Goal: Information Seeking & Learning: Learn about a topic

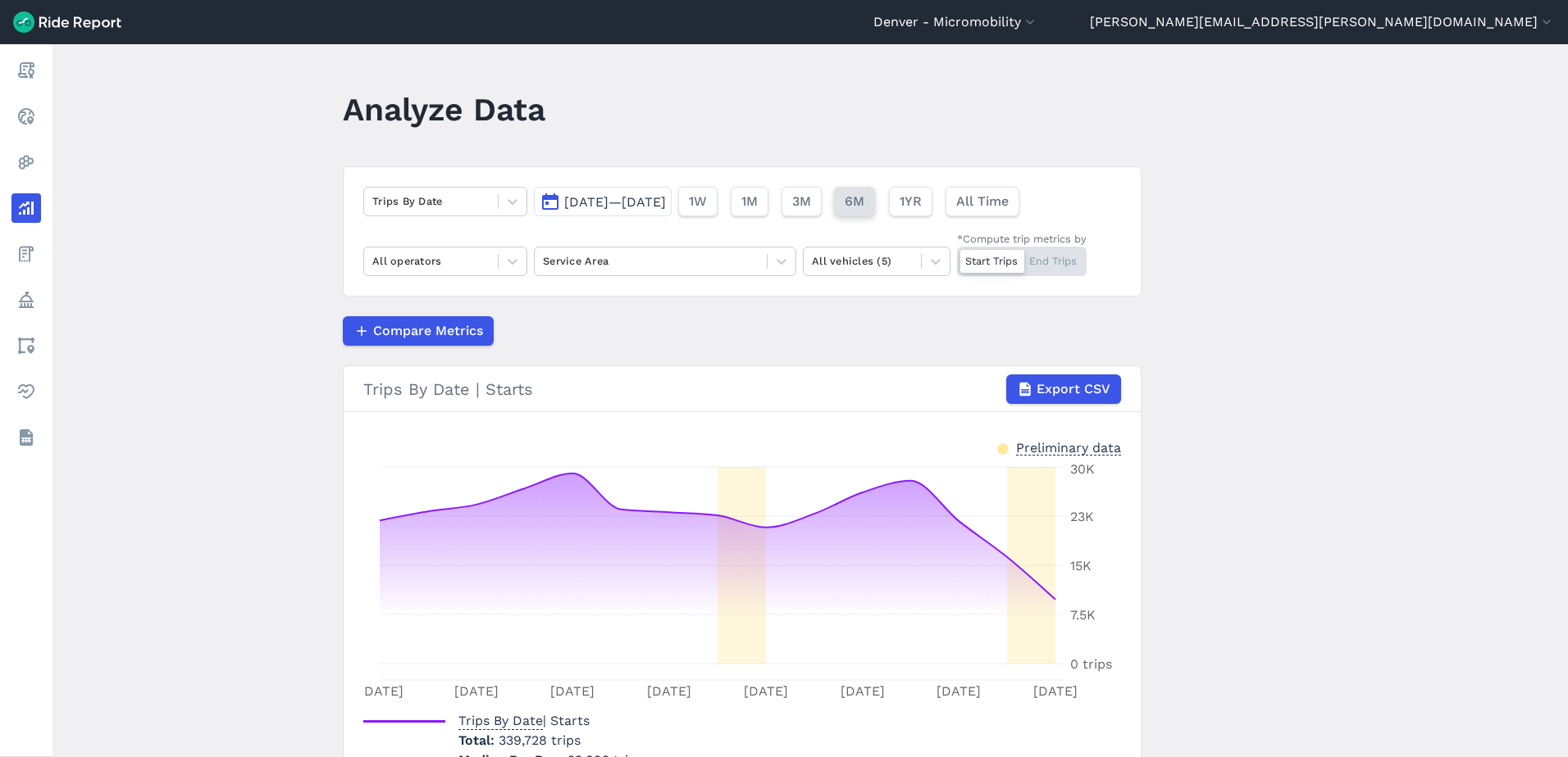
click at [875, 206] on button "6M" at bounding box center [854, 201] width 41 height 29
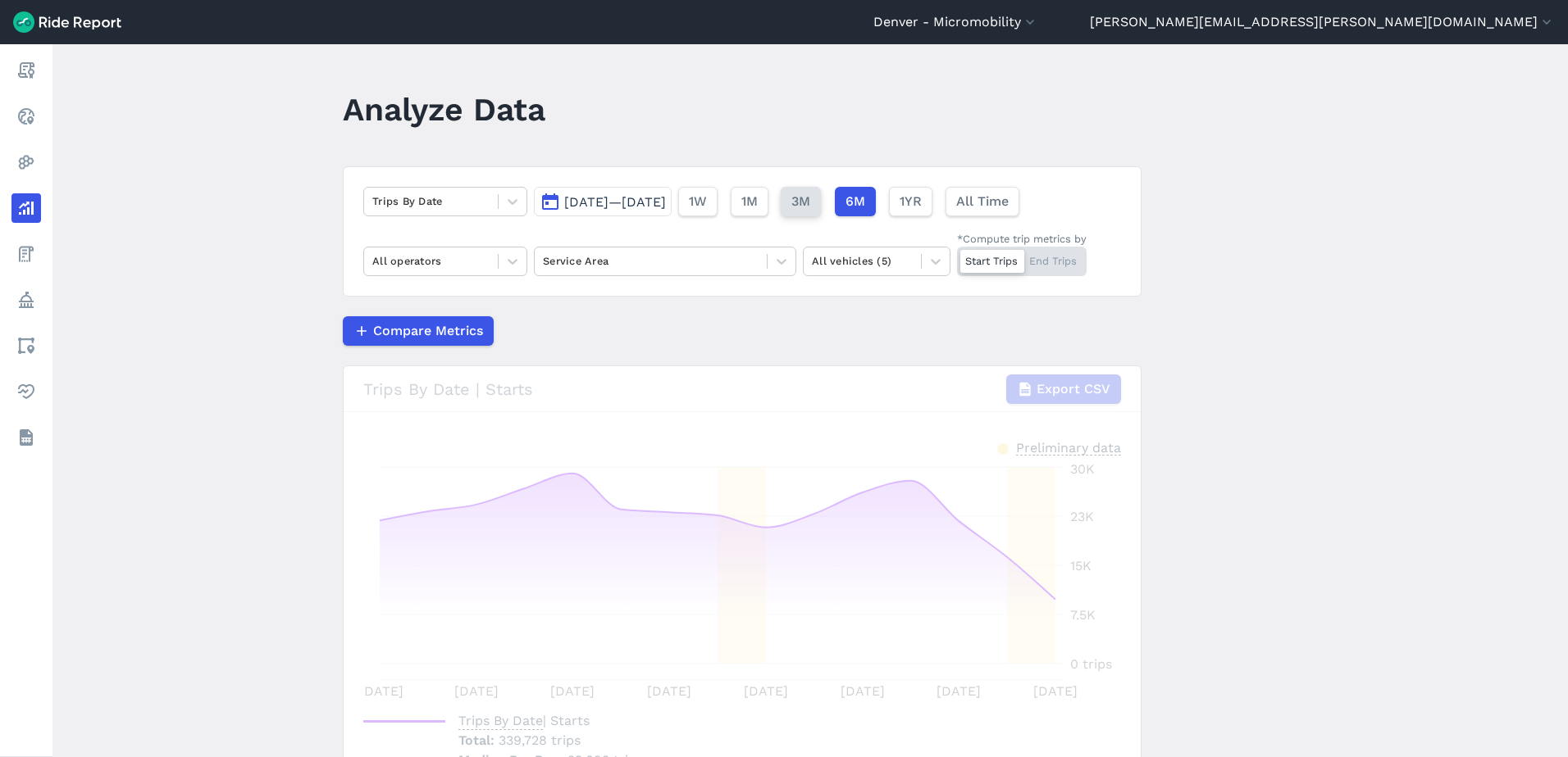
click at [811, 206] on span "3M" at bounding box center [800, 201] width 19 height 19
click at [672, 211] on button "[DATE]—[DATE]" at bounding box center [603, 201] width 138 height 29
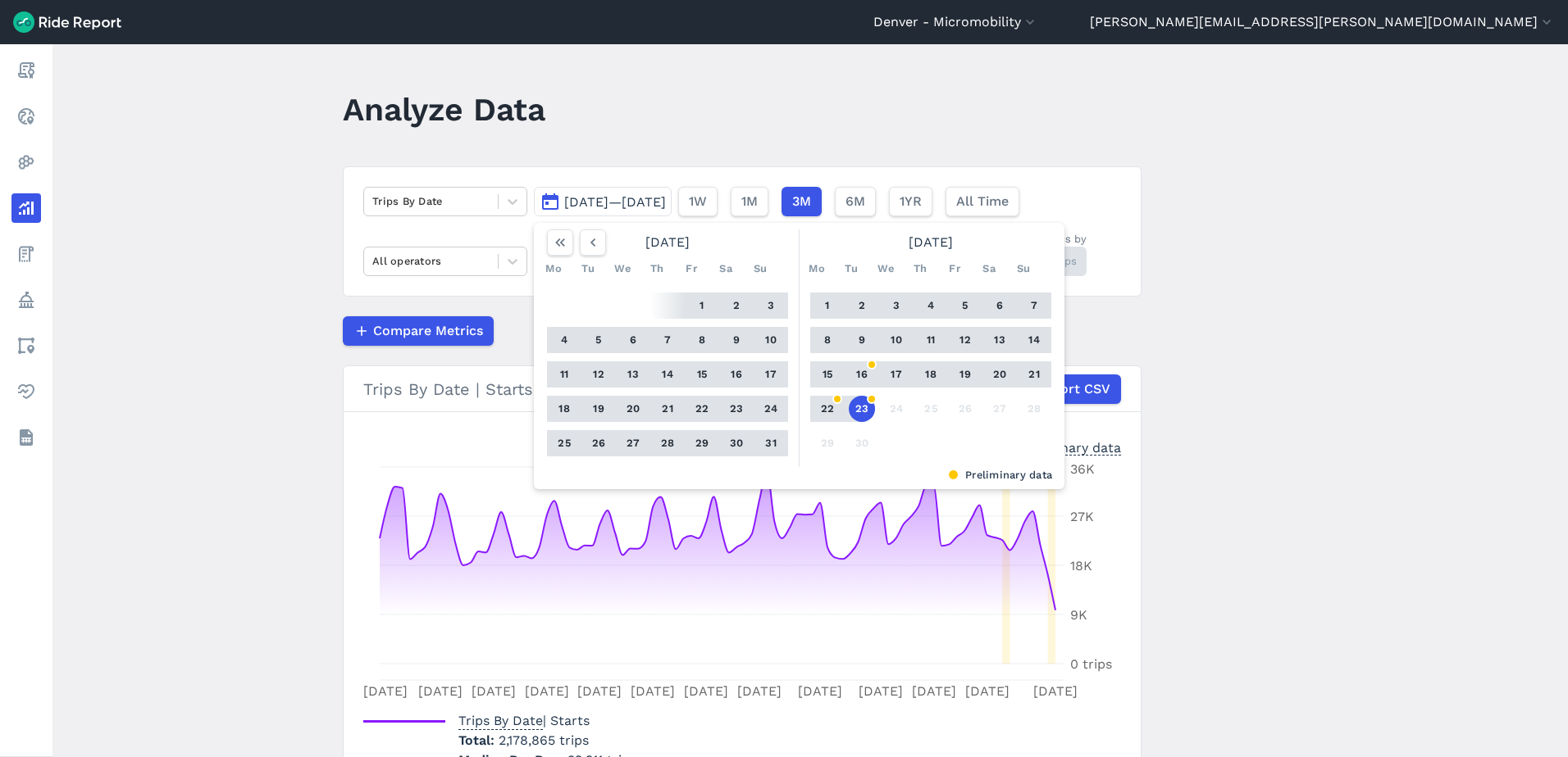
click at [1224, 384] on main "Analyze Data Trips By Date [DATE]—[DATE] [DATE] Mo Tu We Th Fr Sa Su 1 2 3 4 5 …" at bounding box center [810, 401] width 1516 height 713
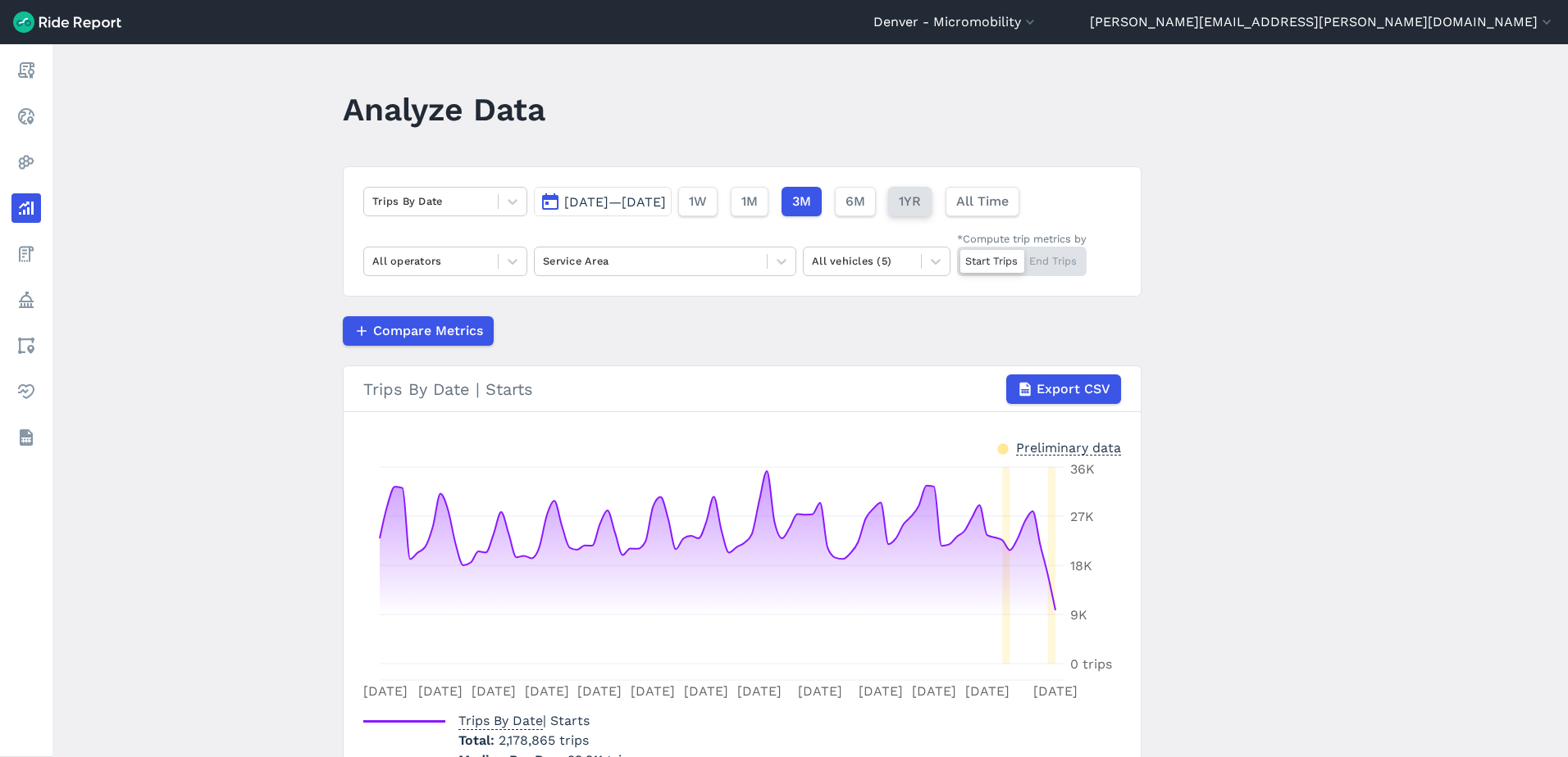
click at [932, 191] on button "1YR" at bounding box center [910, 201] width 44 height 29
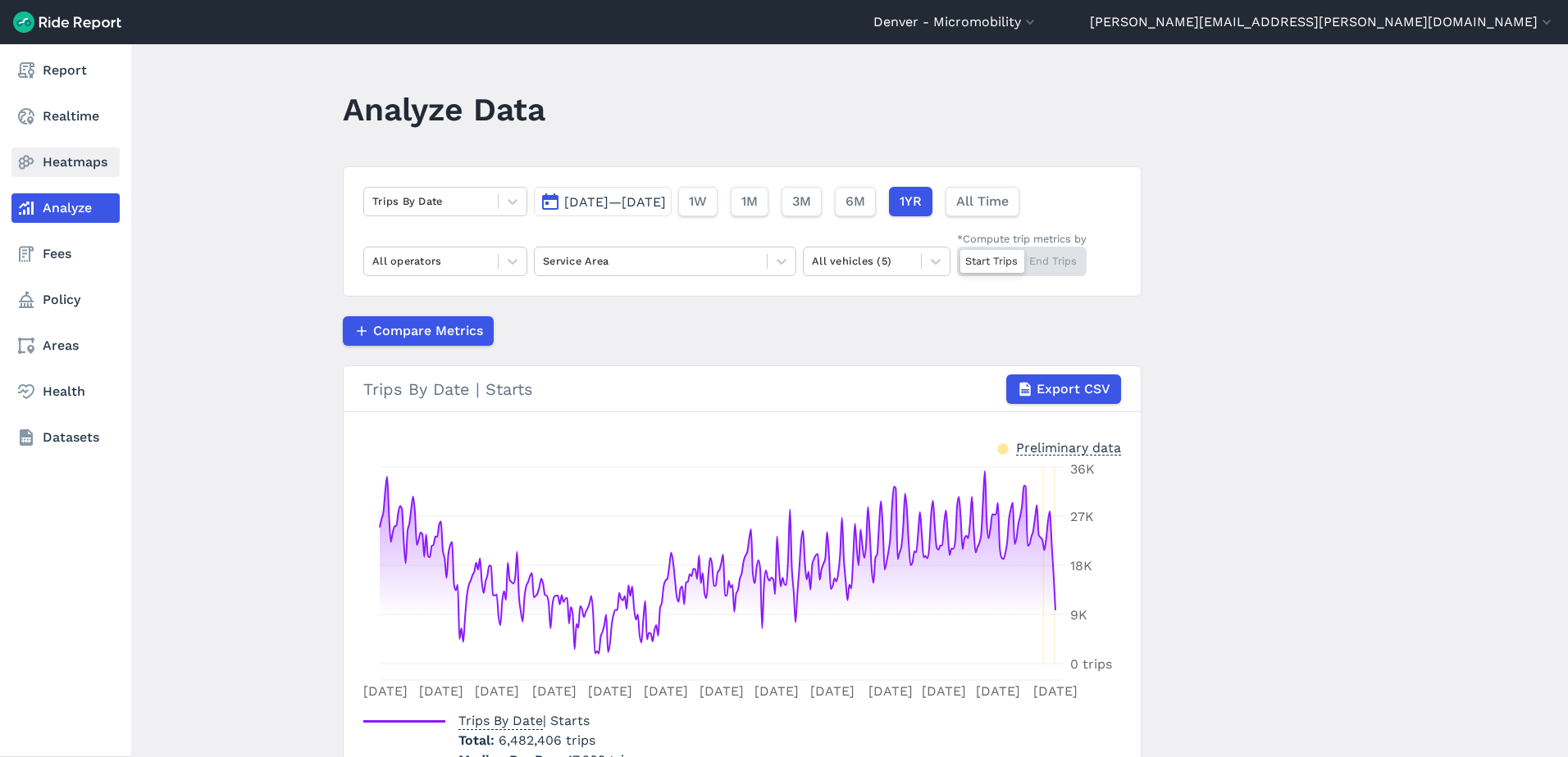
click at [34, 164] on icon at bounding box center [25, 162] width 19 height 19
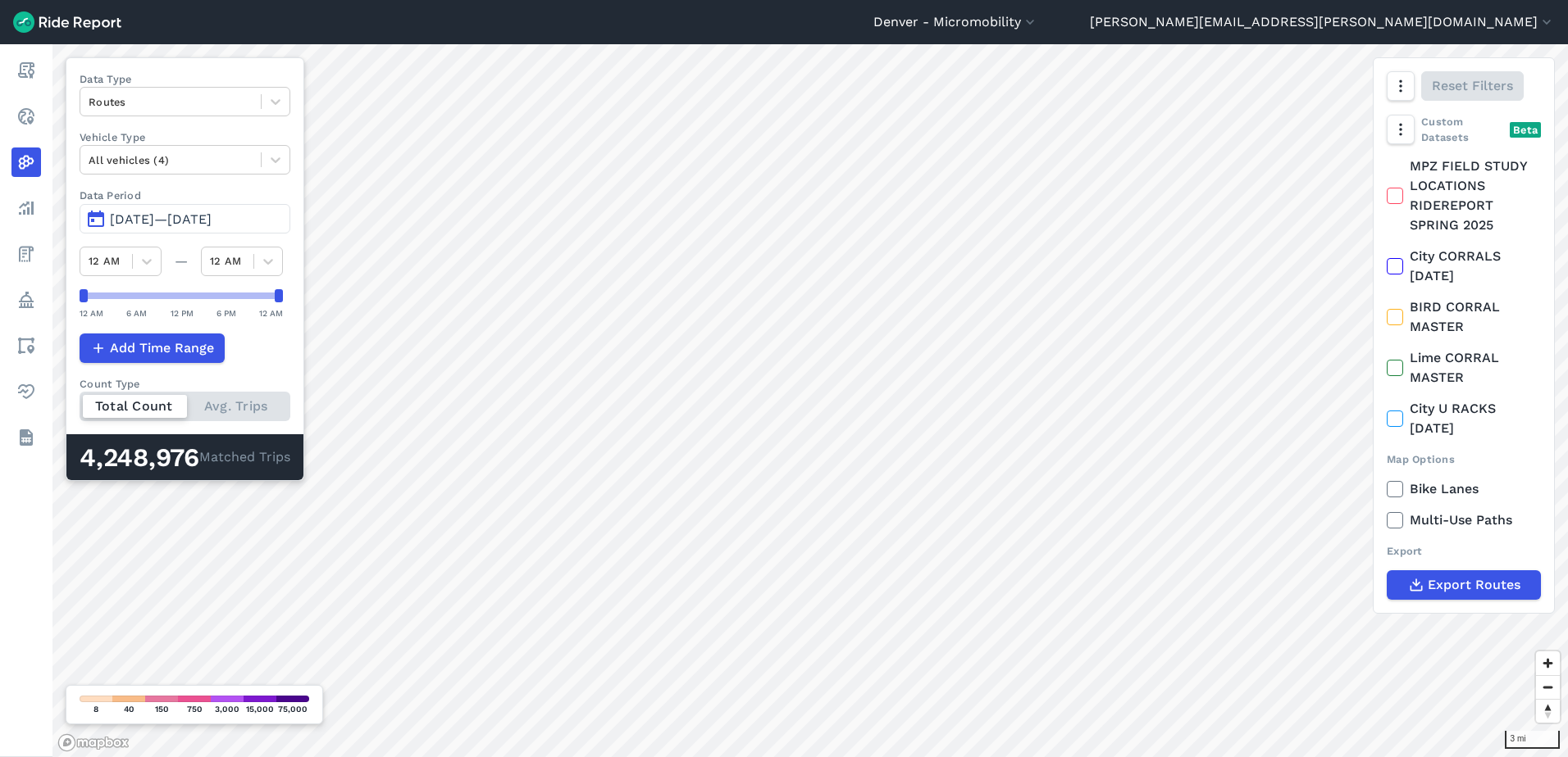
click at [207, 224] on span "[DATE]—[DATE]" at bounding box center [160, 219] width 102 height 15
click at [201, 217] on span "[DATE]—[DATE]" at bounding box center [160, 219] width 102 height 15
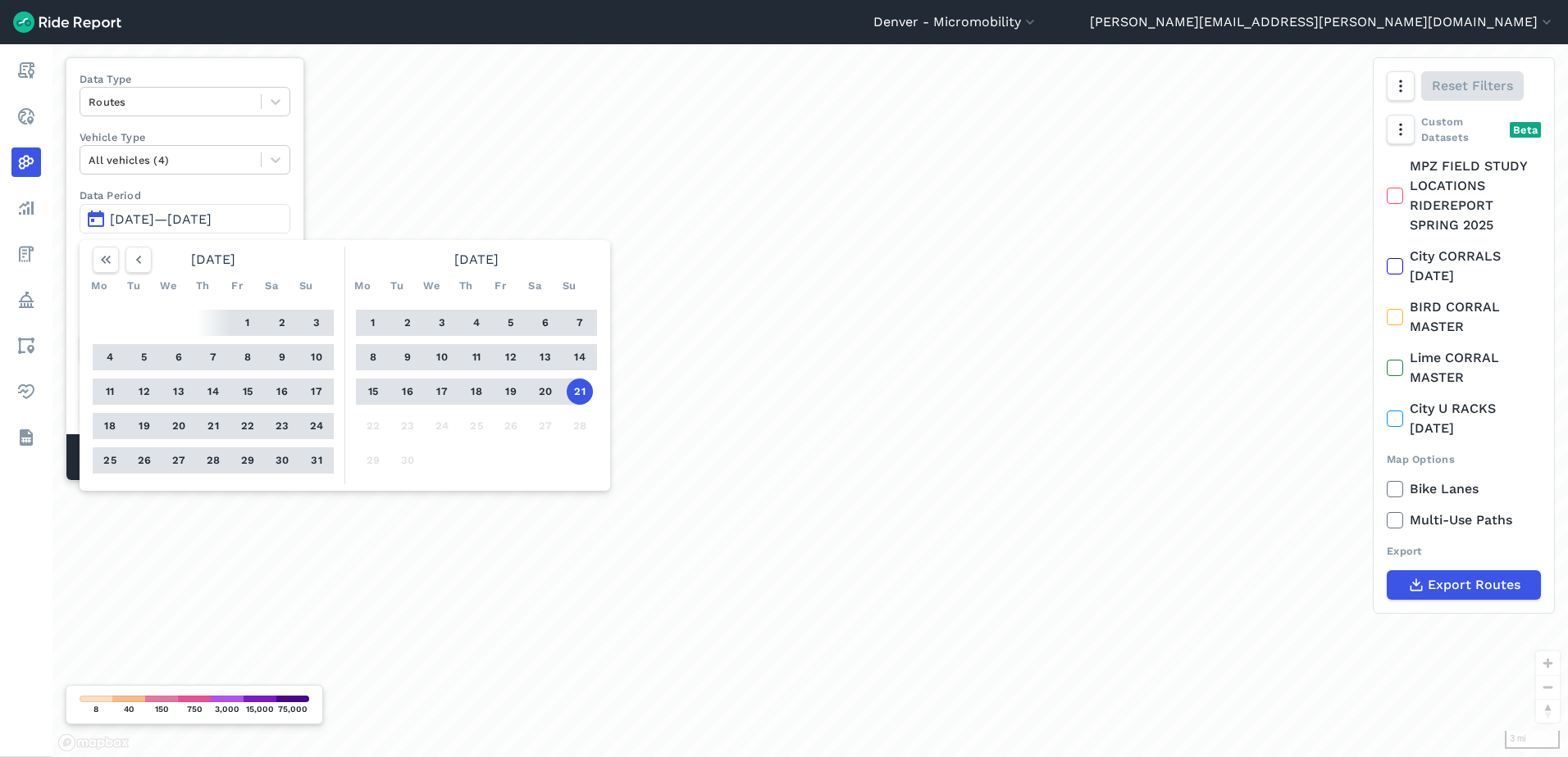
click at [370, 325] on button "1" at bounding box center [372, 323] width 26 height 26
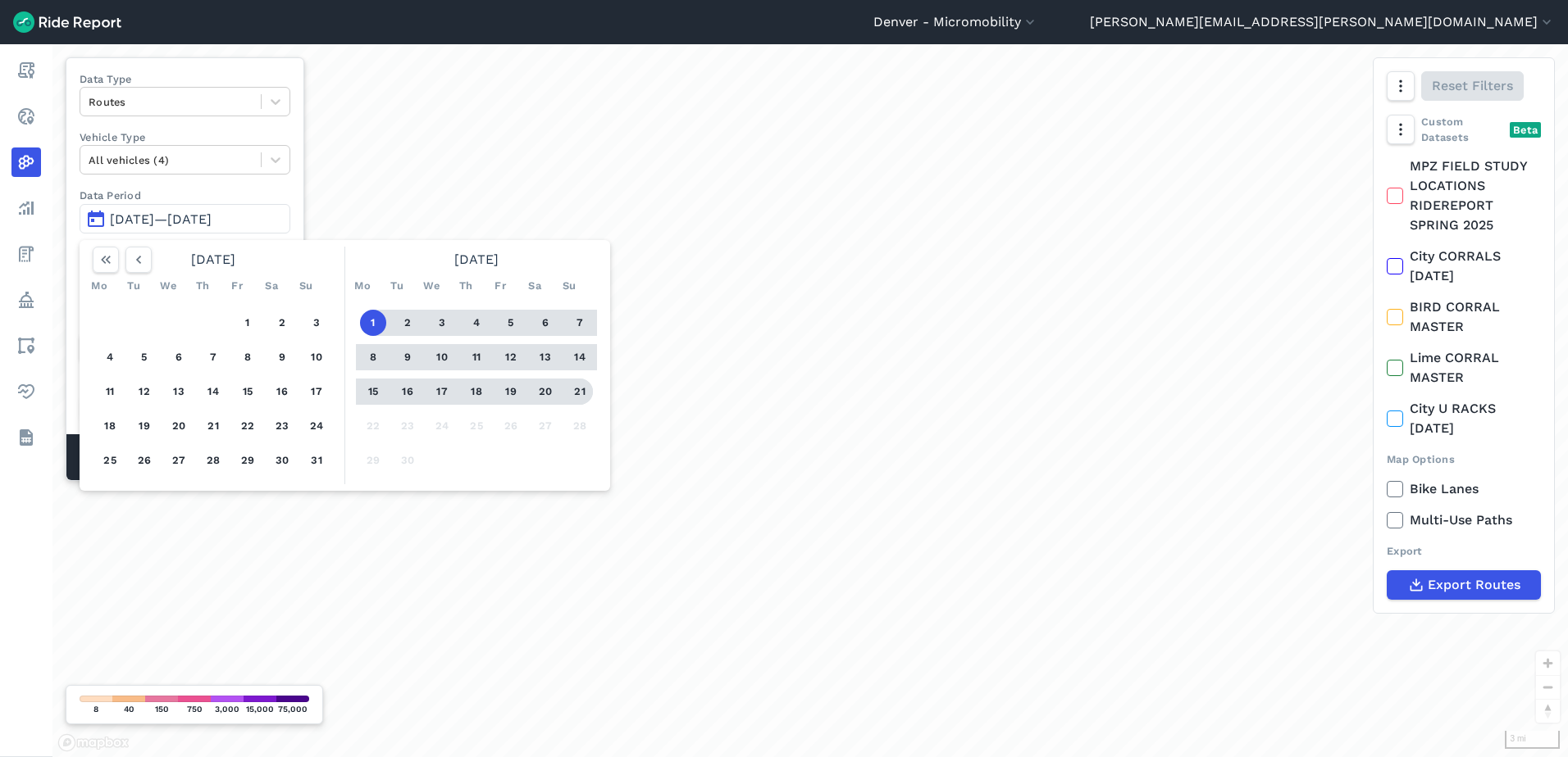
click at [572, 386] on button "21" at bounding box center [580, 392] width 26 height 26
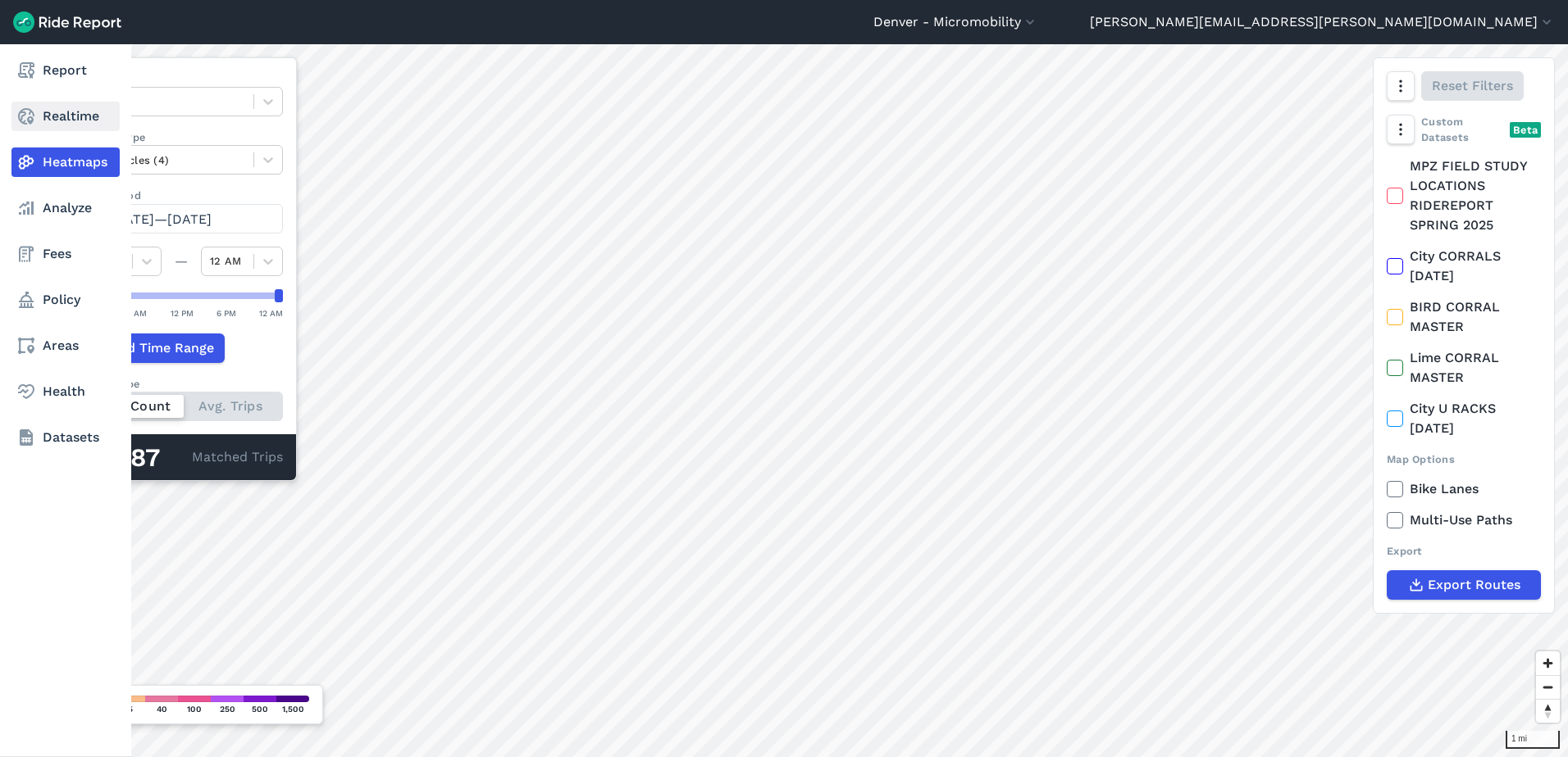
click at [45, 121] on link "Realtime" at bounding box center [66, 116] width 108 height 29
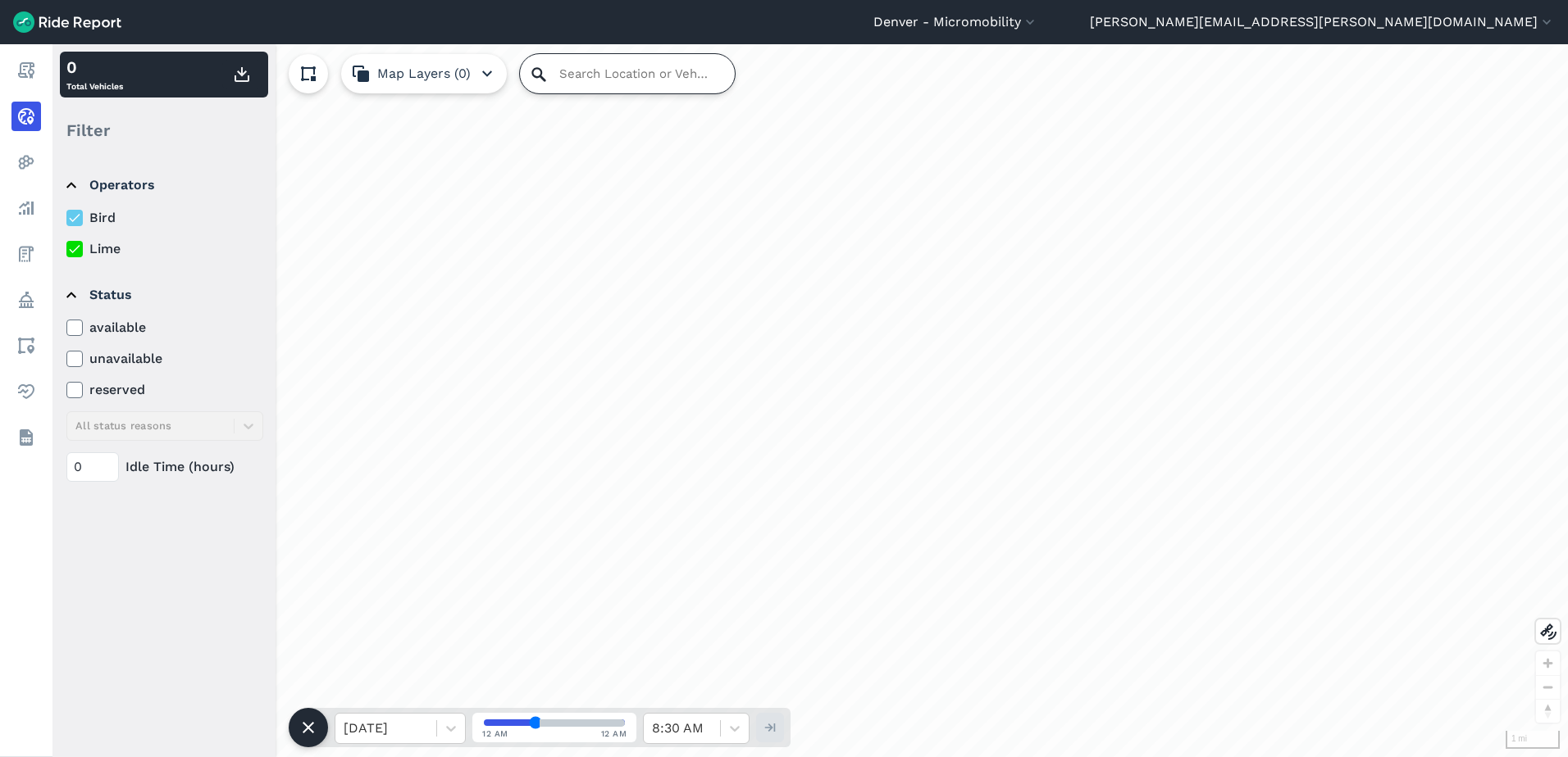
click at [560, 70] on input "Search Location or Vehicles" at bounding box center [627, 73] width 215 height 40
click at [621, 74] on input "Search Location or Vehicles" at bounding box center [627, 73] width 215 height 40
paste input "[STREET_ADDRESS]"
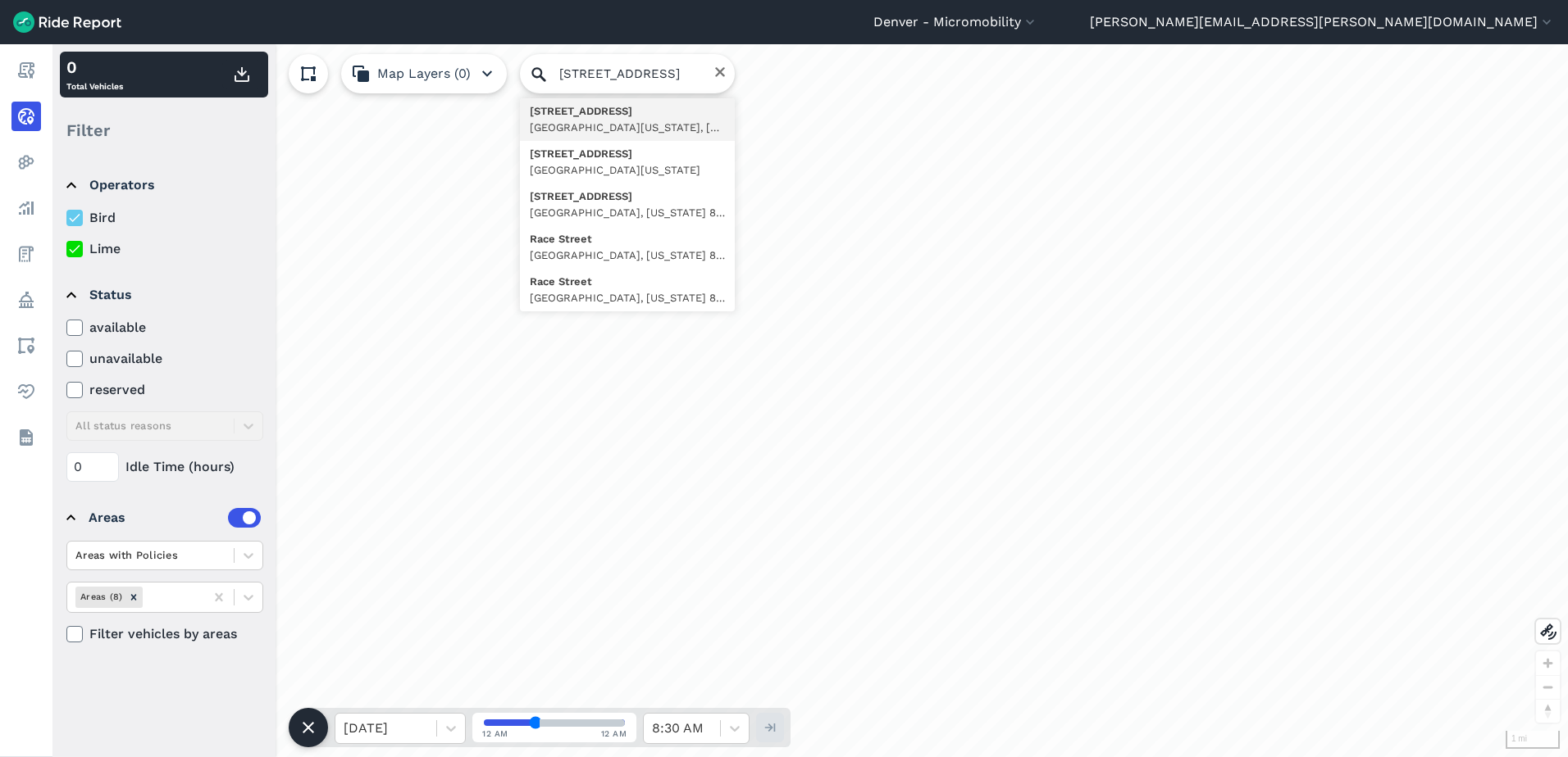
type input "[STREET_ADDRESS][US_STATE]"
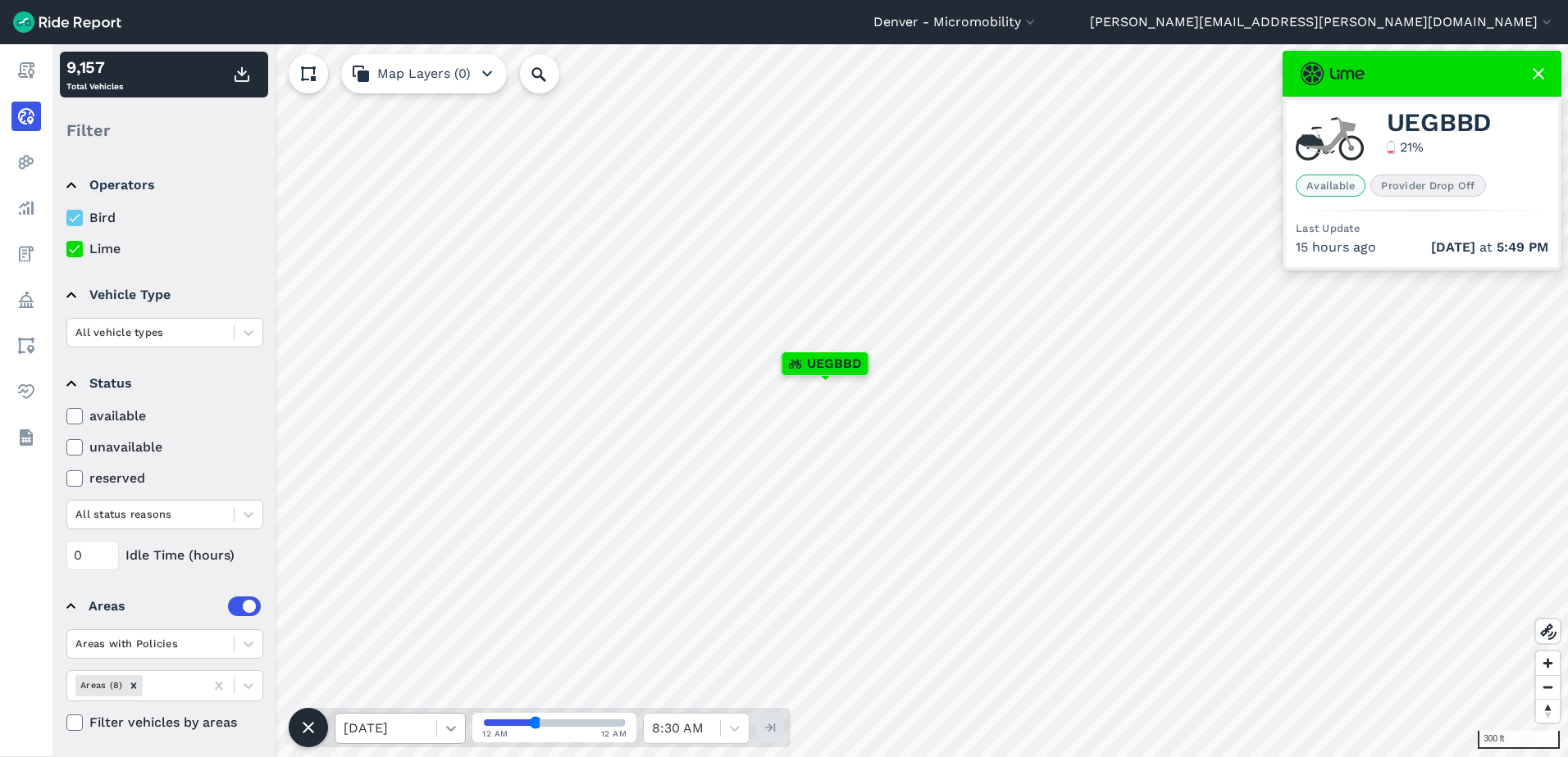
click at [450, 727] on icon at bounding box center [451, 728] width 16 height 16
click at [574, 74] on input "Search Location or Vehicles" at bounding box center [627, 73] width 215 height 40
paste input "[STREET_ADDRESS][PERSON_NAME]"
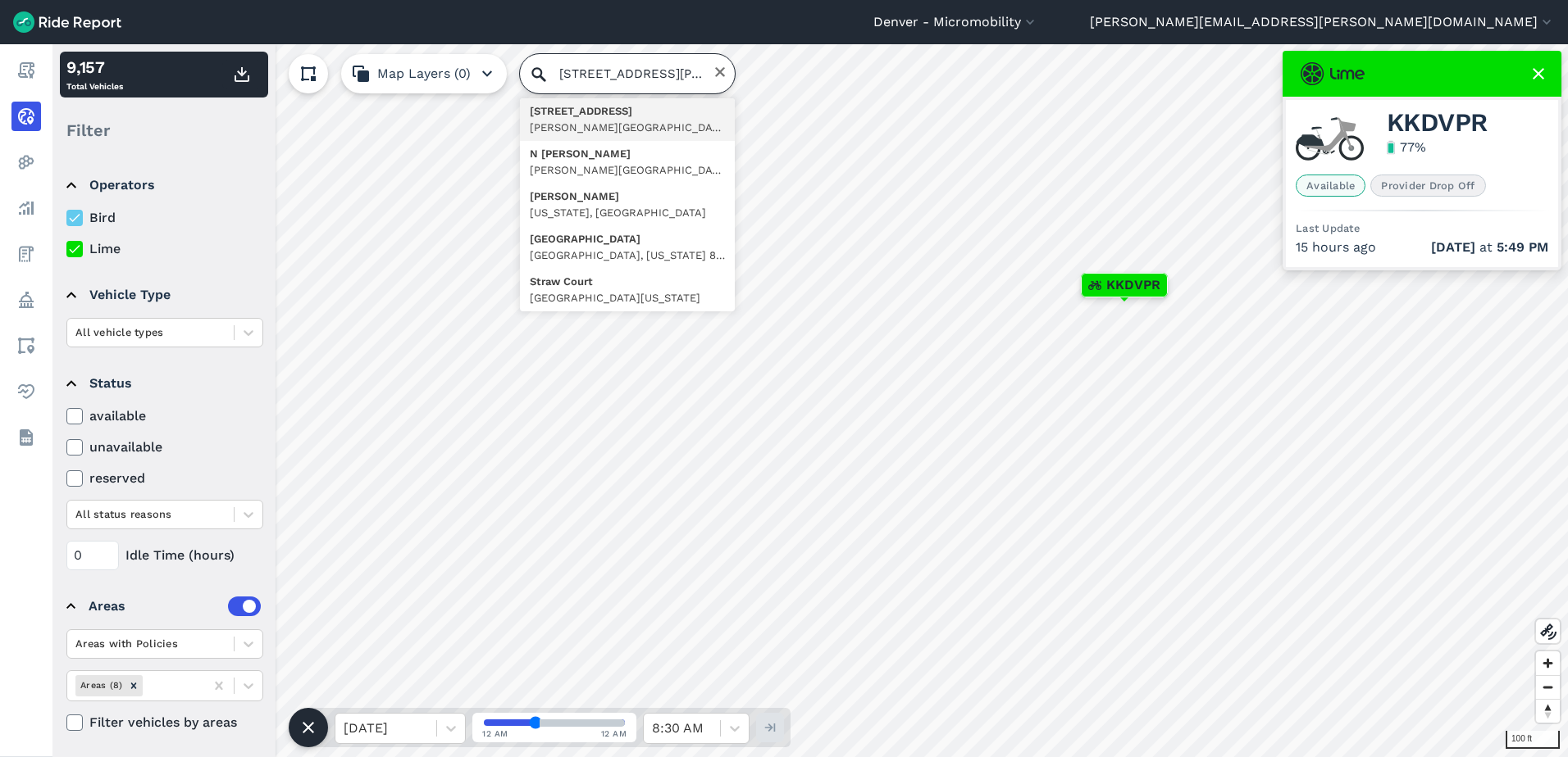
click at [607, 70] on input "[STREET_ADDRESS][PERSON_NAME]" at bounding box center [627, 73] width 215 height 40
type input "[STREET_ADDRESS][PERSON_NAME]"
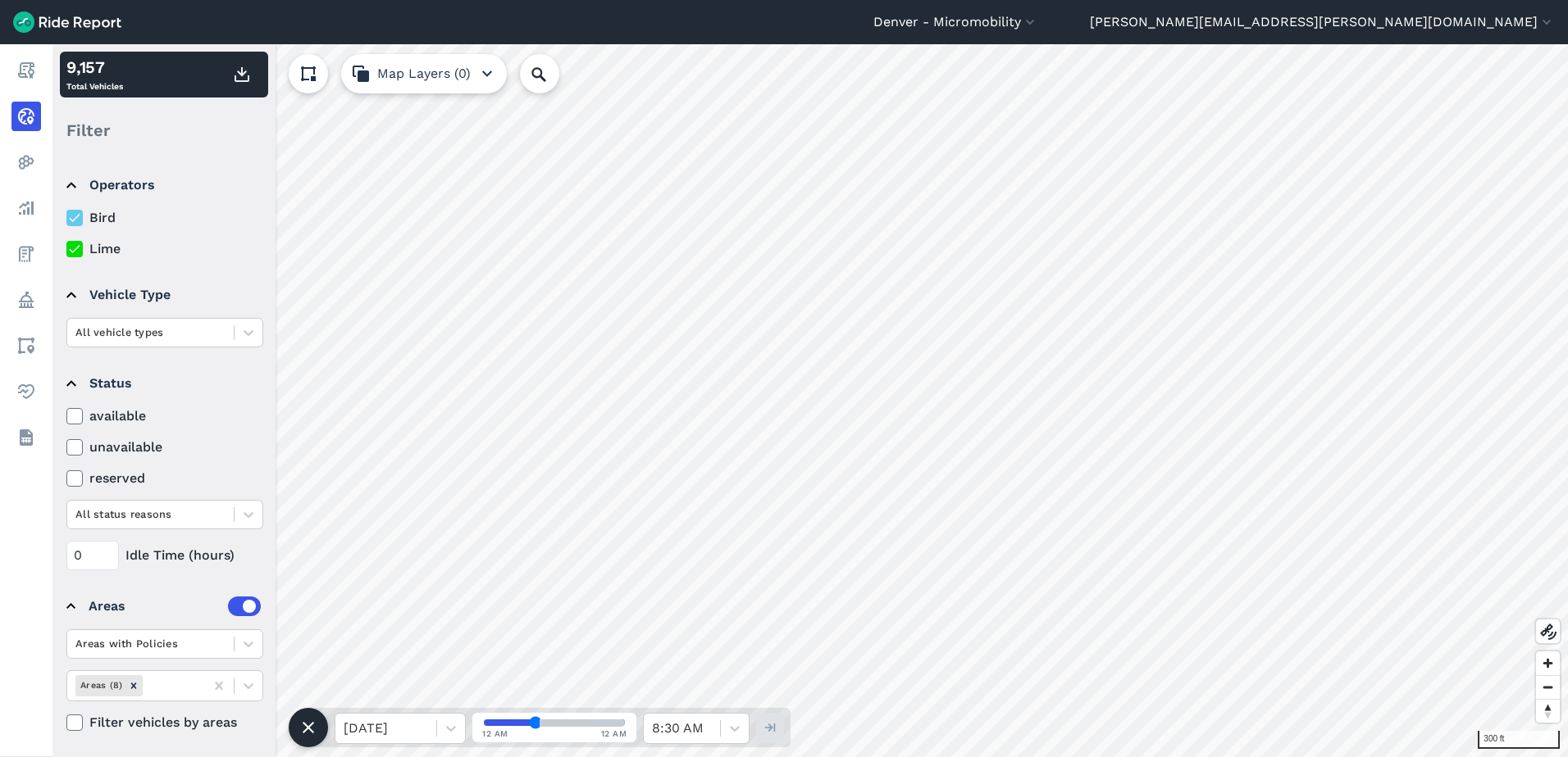
click at [520, 71] on div at bounding box center [539, 73] width 40 height 40
click at [571, 64] on input "Search Location or Vehicles" at bounding box center [627, 73] width 215 height 40
paste input "1300 W LARIMER ST"
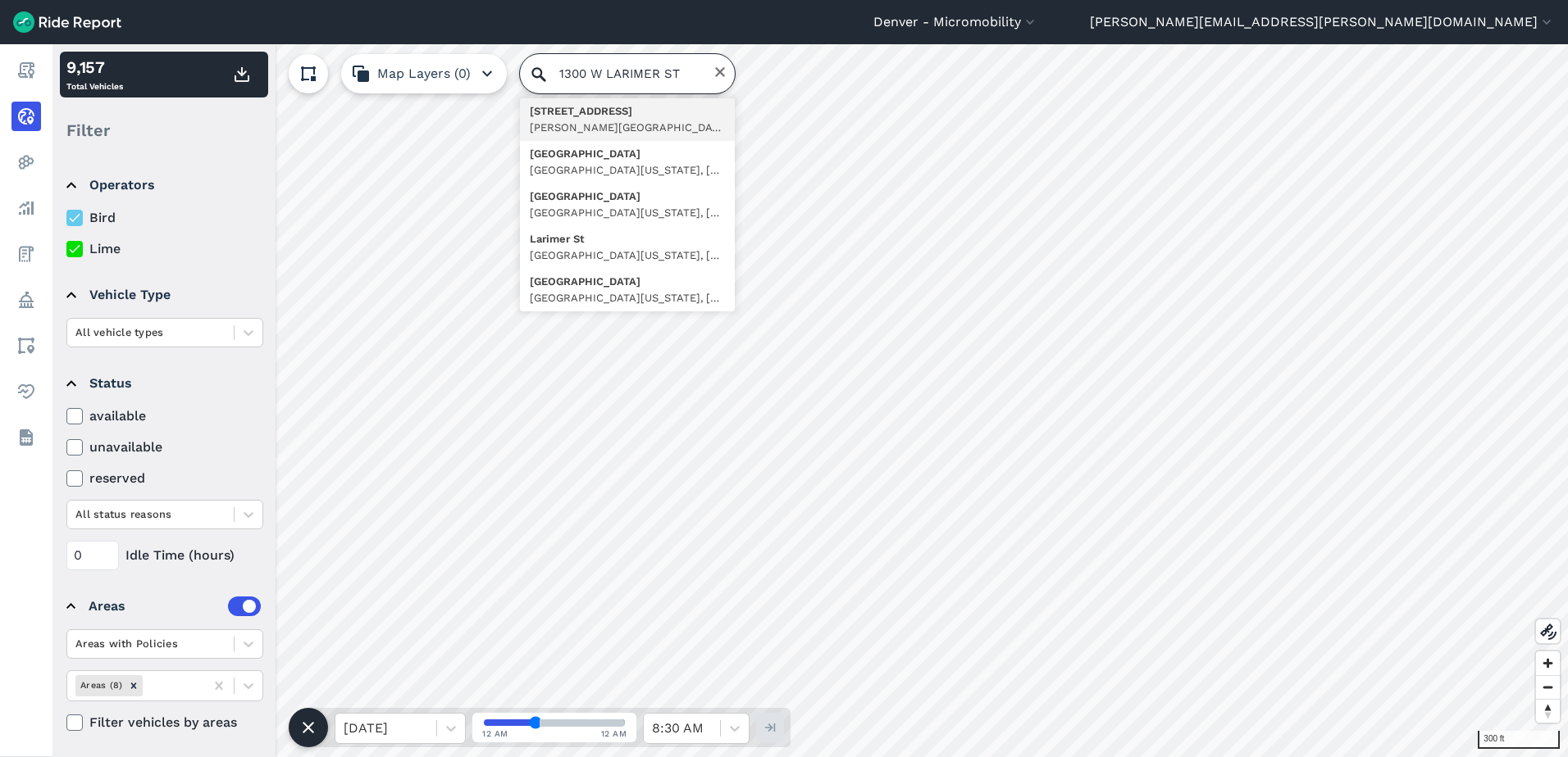
click at [603, 77] on input "1300 W LARIMER ST" at bounding box center [627, 73] width 215 height 40
type input "[STREET_ADDRESS][US_STATE]"
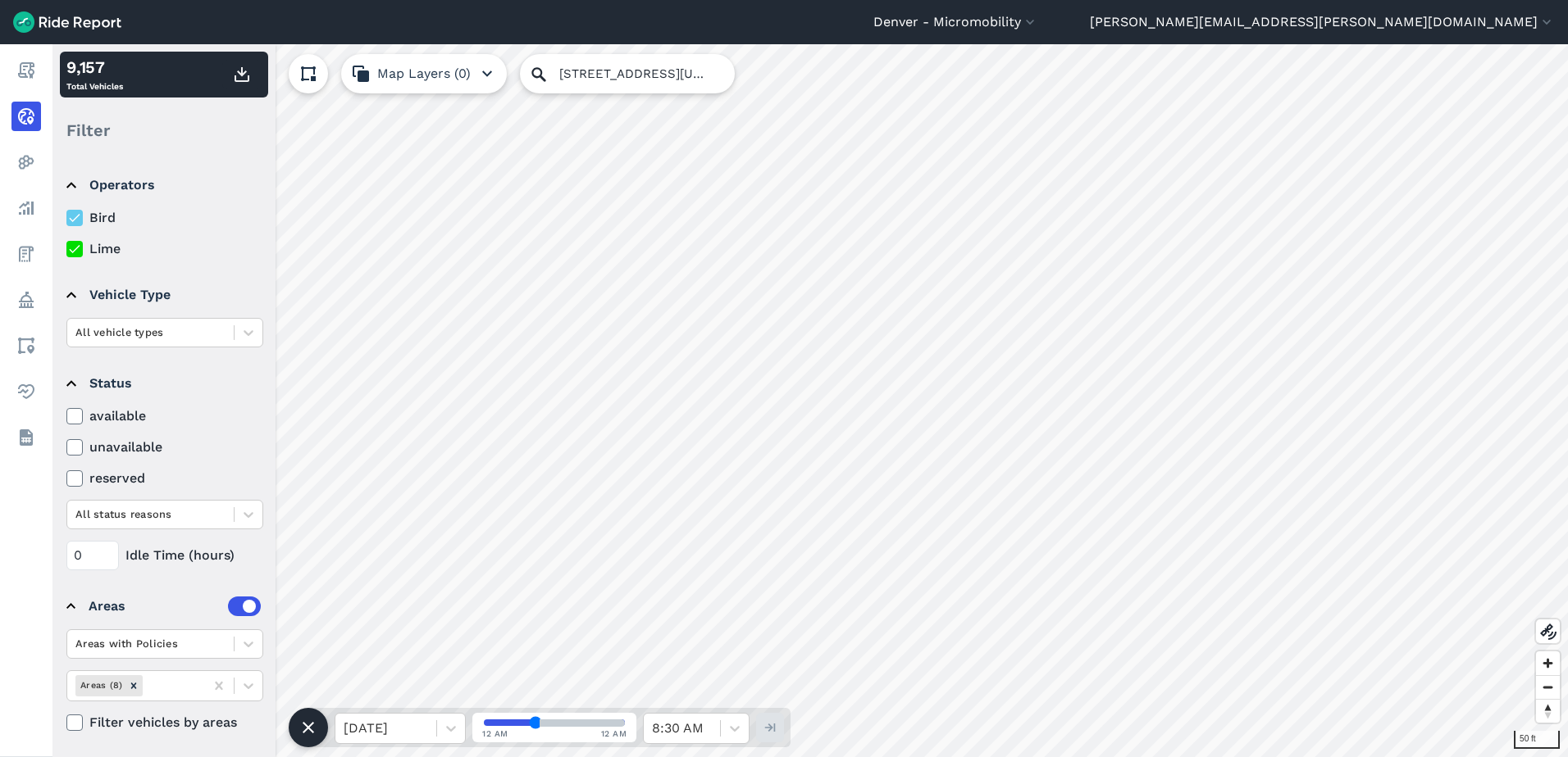
click at [77, 246] on icon at bounding box center [75, 248] width 15 height 16
click at [67, 246] on input "Lime" at bounding box center [67, 244] width 0 height 11
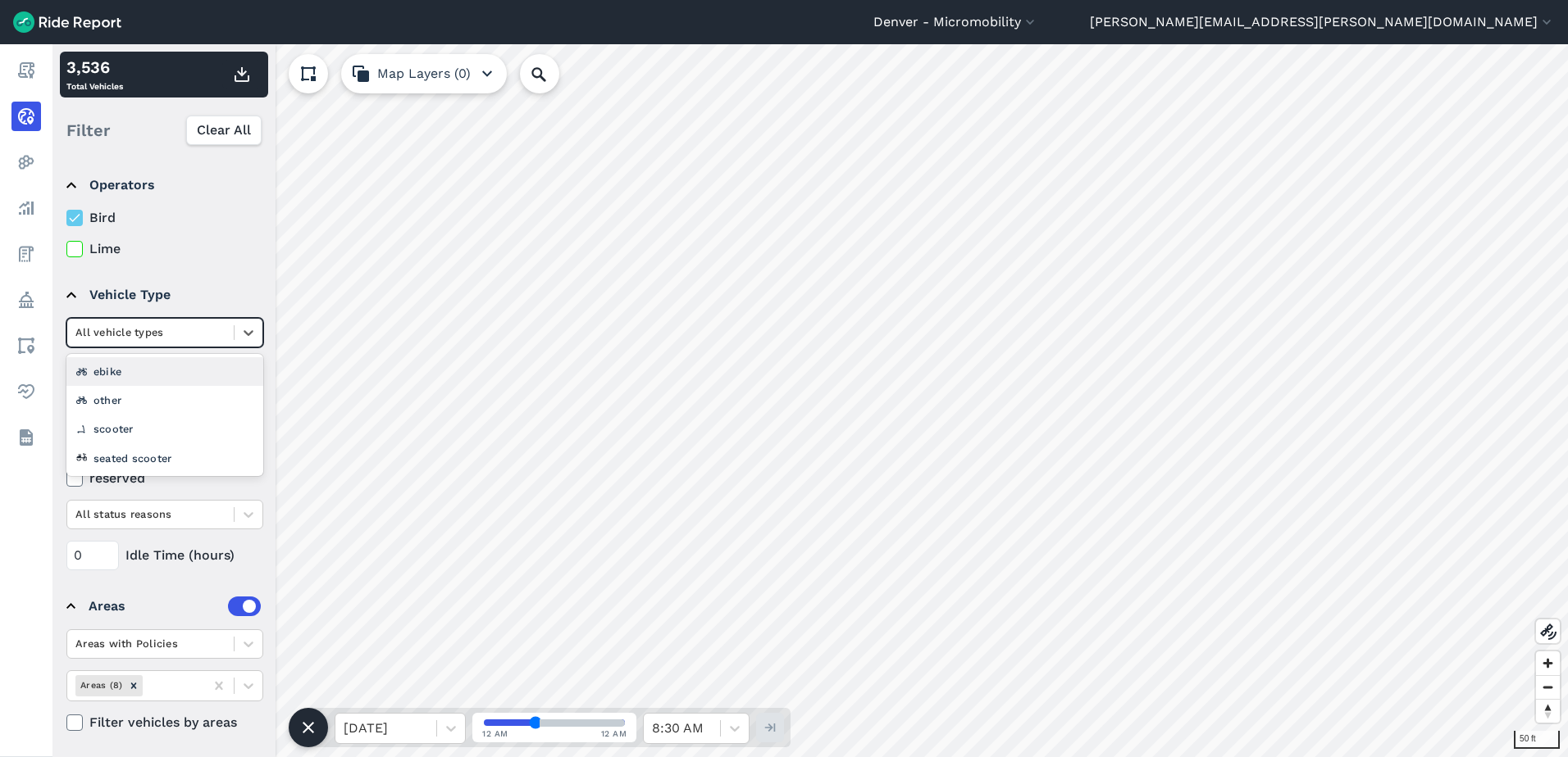
drag, startPoint x: 175, startPoint y: 336, endPoint x: 185, endPoint y: 339, distance: 10.4
click at [177, 337] on div at bounding box center [151, 333] width 150 height 19
click at [156, 423] on div "scooter" at bounding box center [165, 429] width 197 height 29
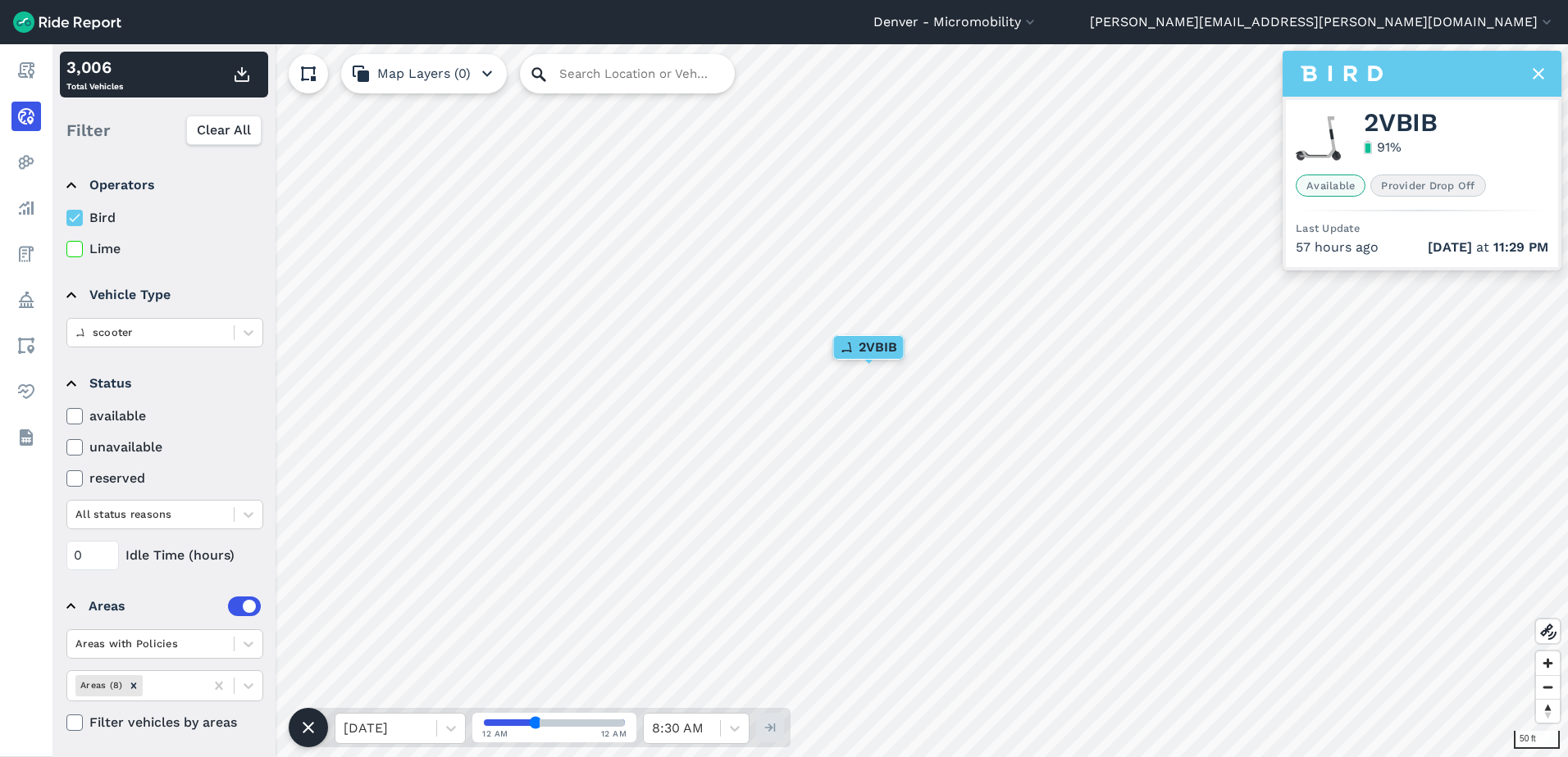
click at [535, 66] on icon at bounding box center [538, 74] width 19 height 19
click at [544, 66] on icon at bounding box center [538, 74] width 19 height 19
click at [580, 72] on input "Search Location or Vehicles" at bounding box center [627, 73] width 215 height 40
paste input "[STREET_ADDRESS]"
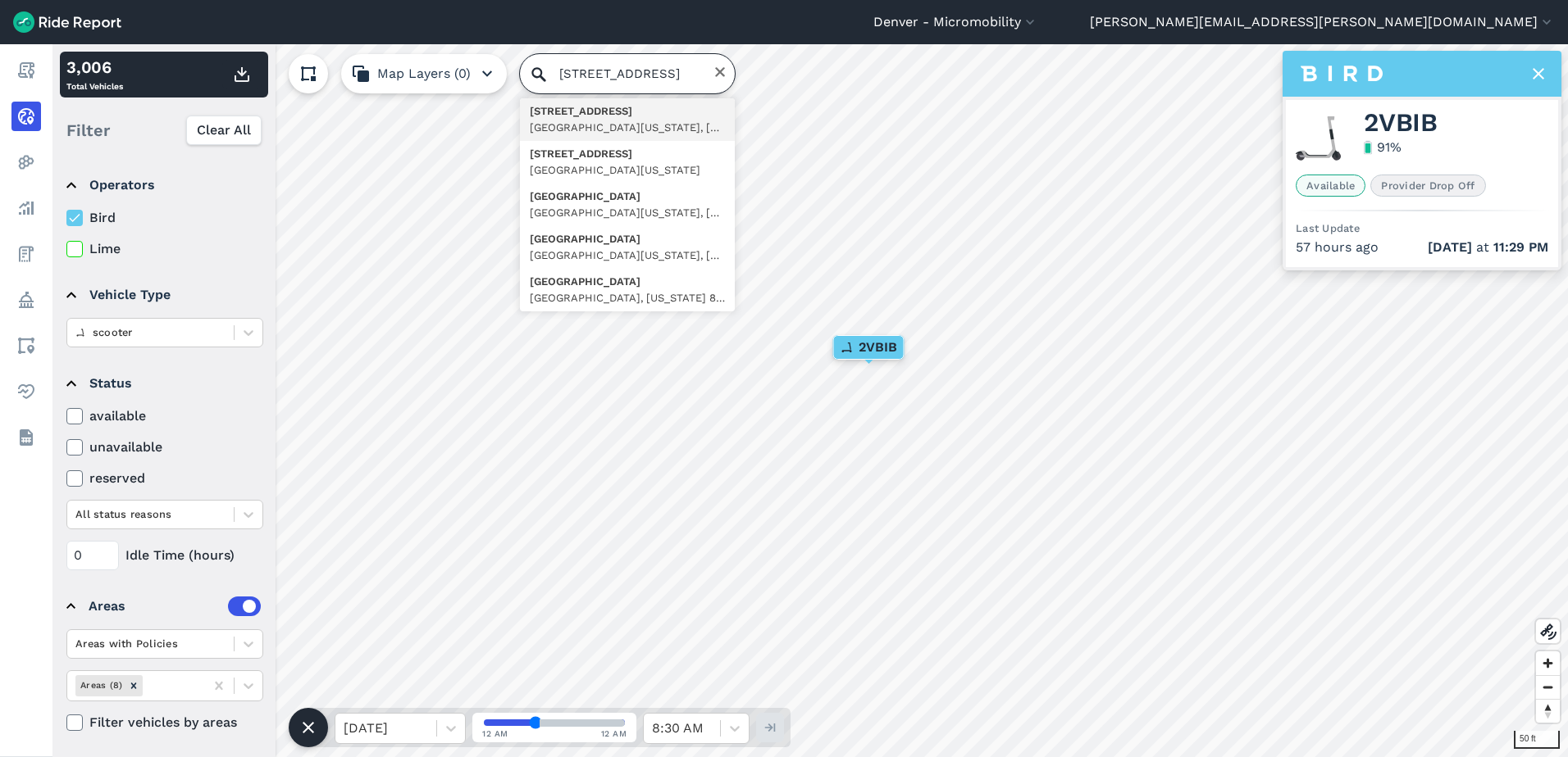
type input "[STREET_ADDRESS]"
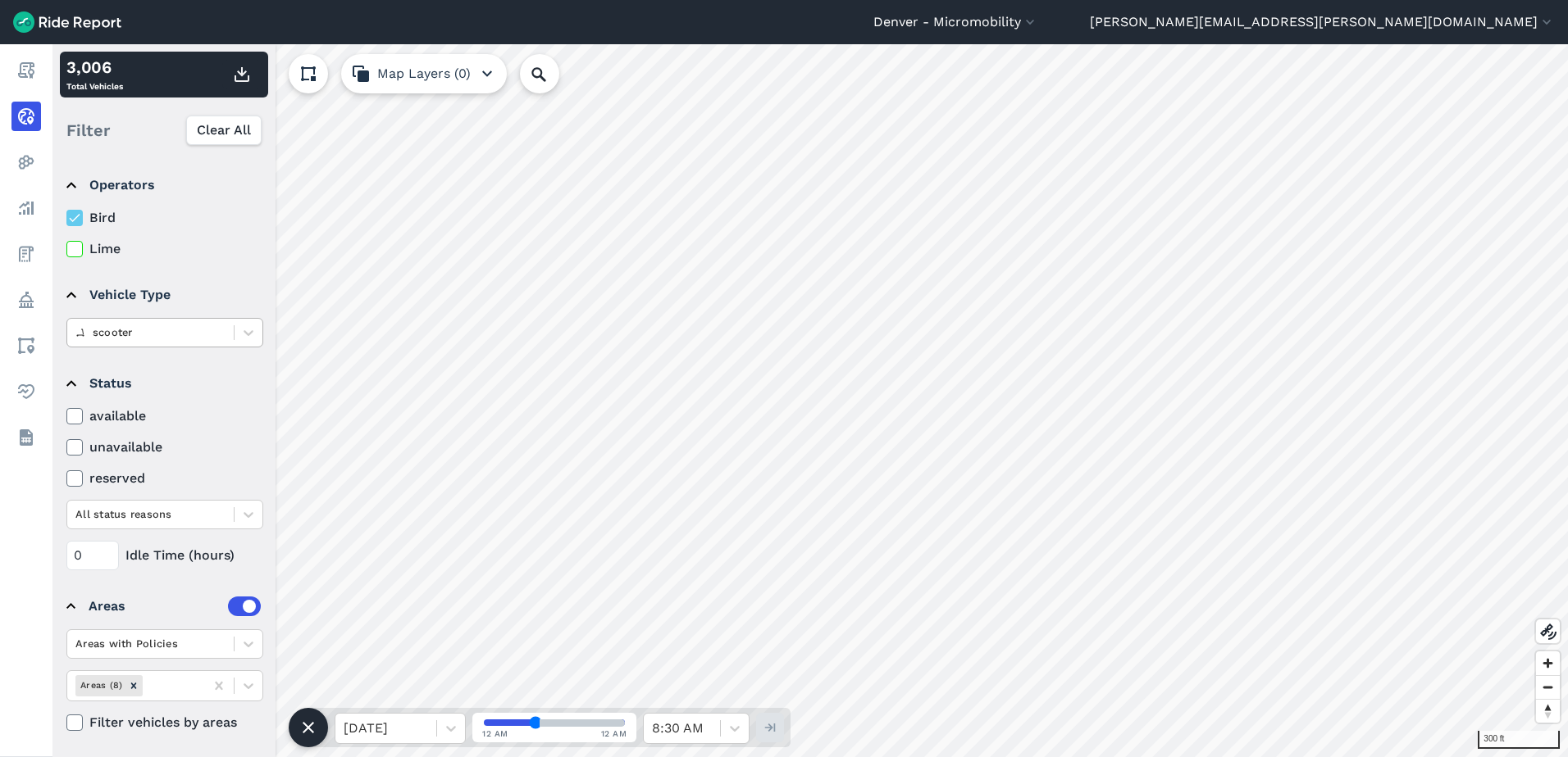
click at [78, 255] on icon at bounding box center [75, 248] width 15 height 16
click at [67, 250] on input "Lime" at bounding box center [67, 244] width 0 height 11
click at [132, 324] on div at bounding box center [151, 333] width 150 height 19
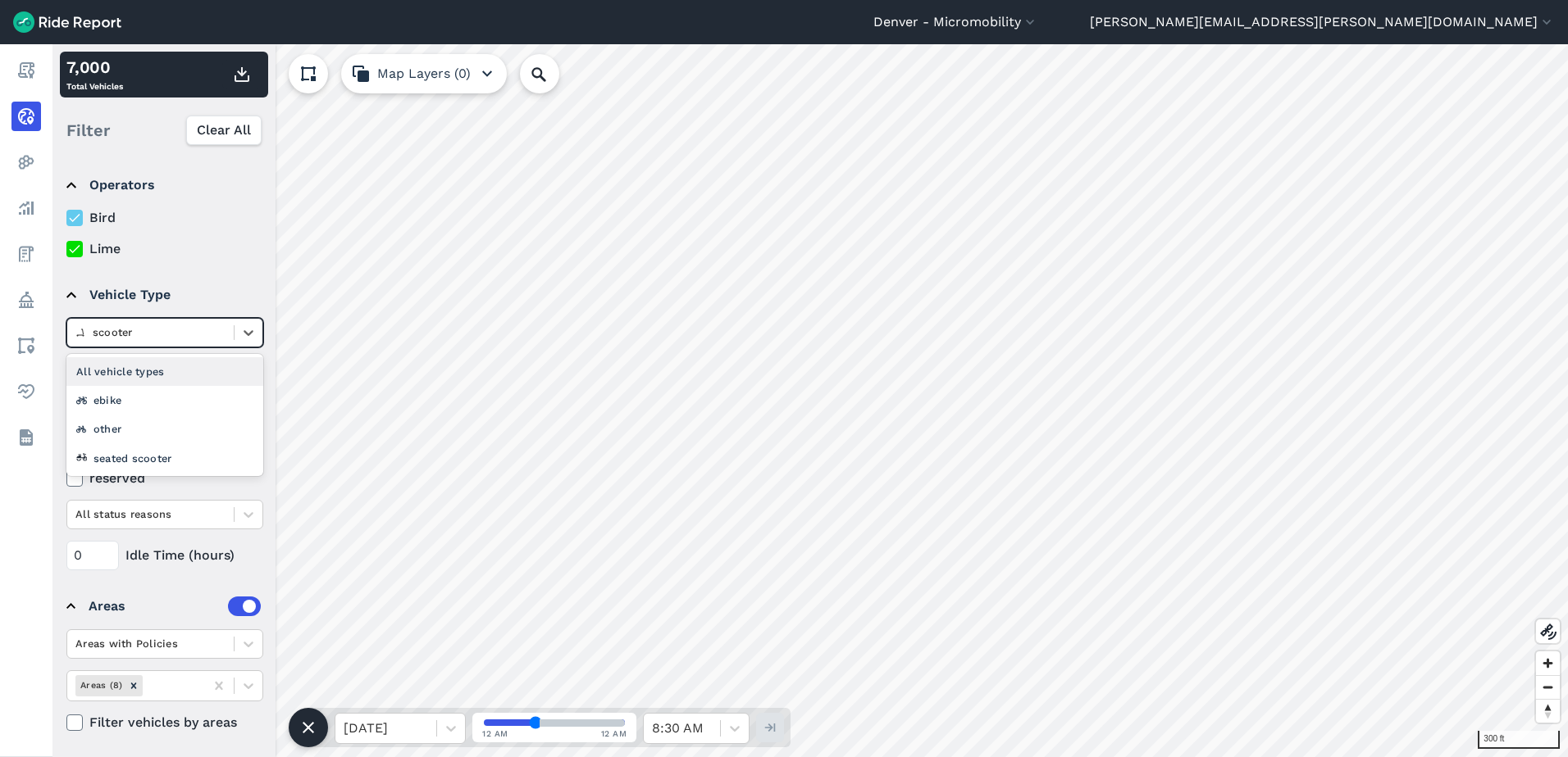
click at [121, 370] on div "All vehicle types" at bounding box center [165, 371] width 197 height 29
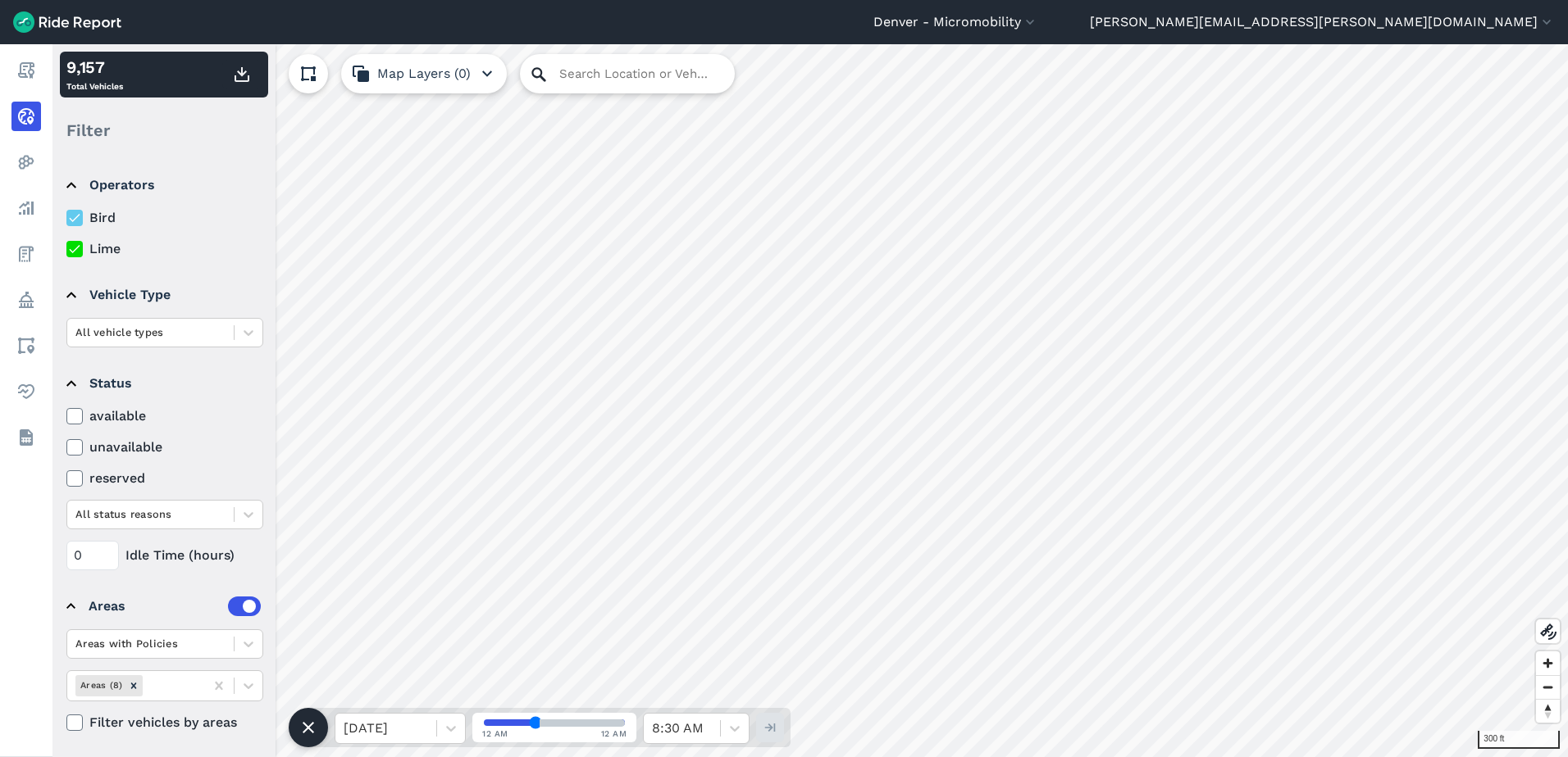
click at [543, 68] on icon at bounding box center [538, 74] width 19 height 19
click at [567, 70] on input "Search Location or Vehicles" at bounding box center [627, 73] width 215 height 40
paste input "[STREET_ADDRESS]"
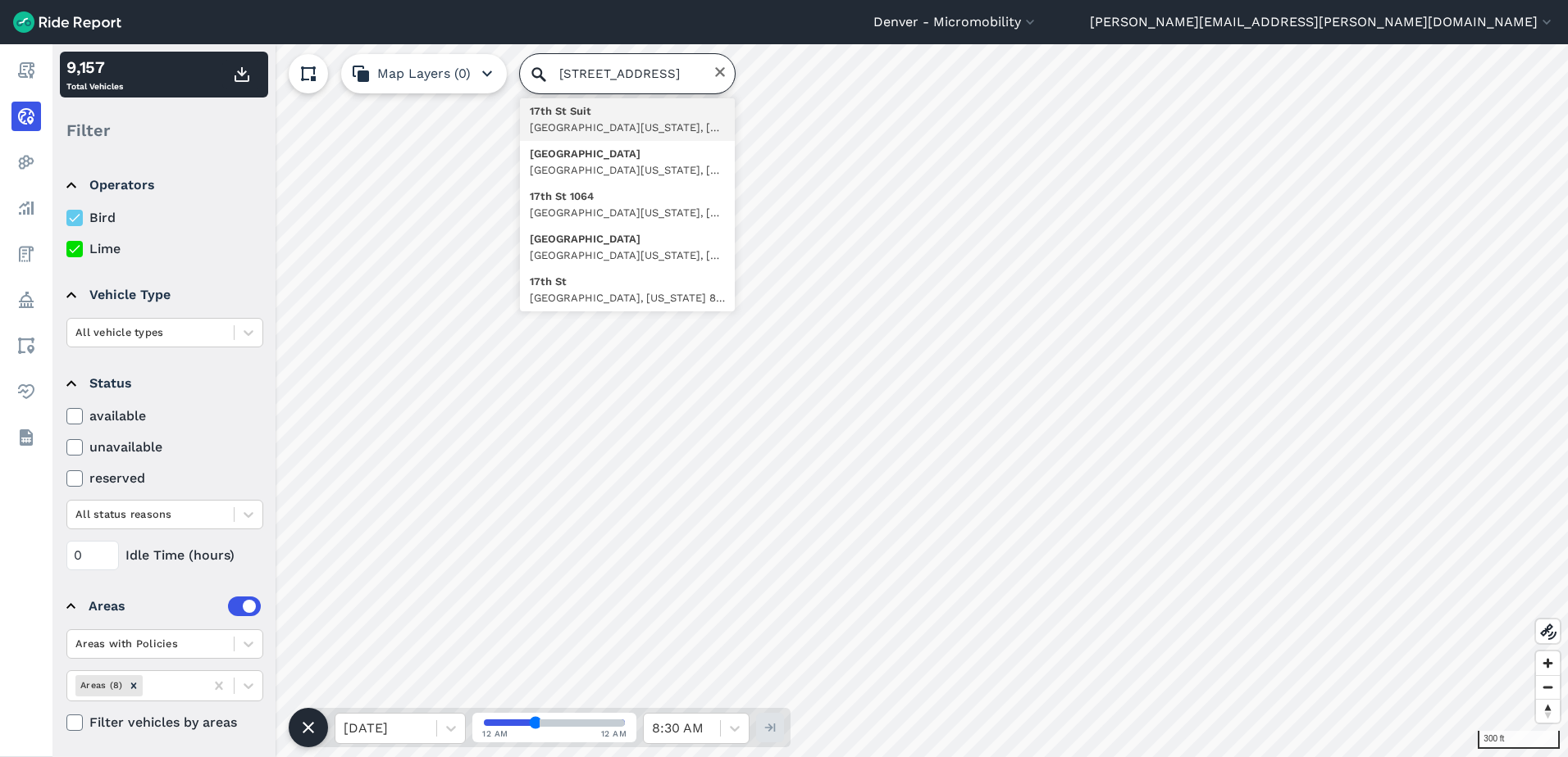
click at [602, 66] on input "[STREET_ADDRESS]" at bounding box center [627, 73] width 215 height 40
type input "[STREET_ADDRESS][US_STATE]"
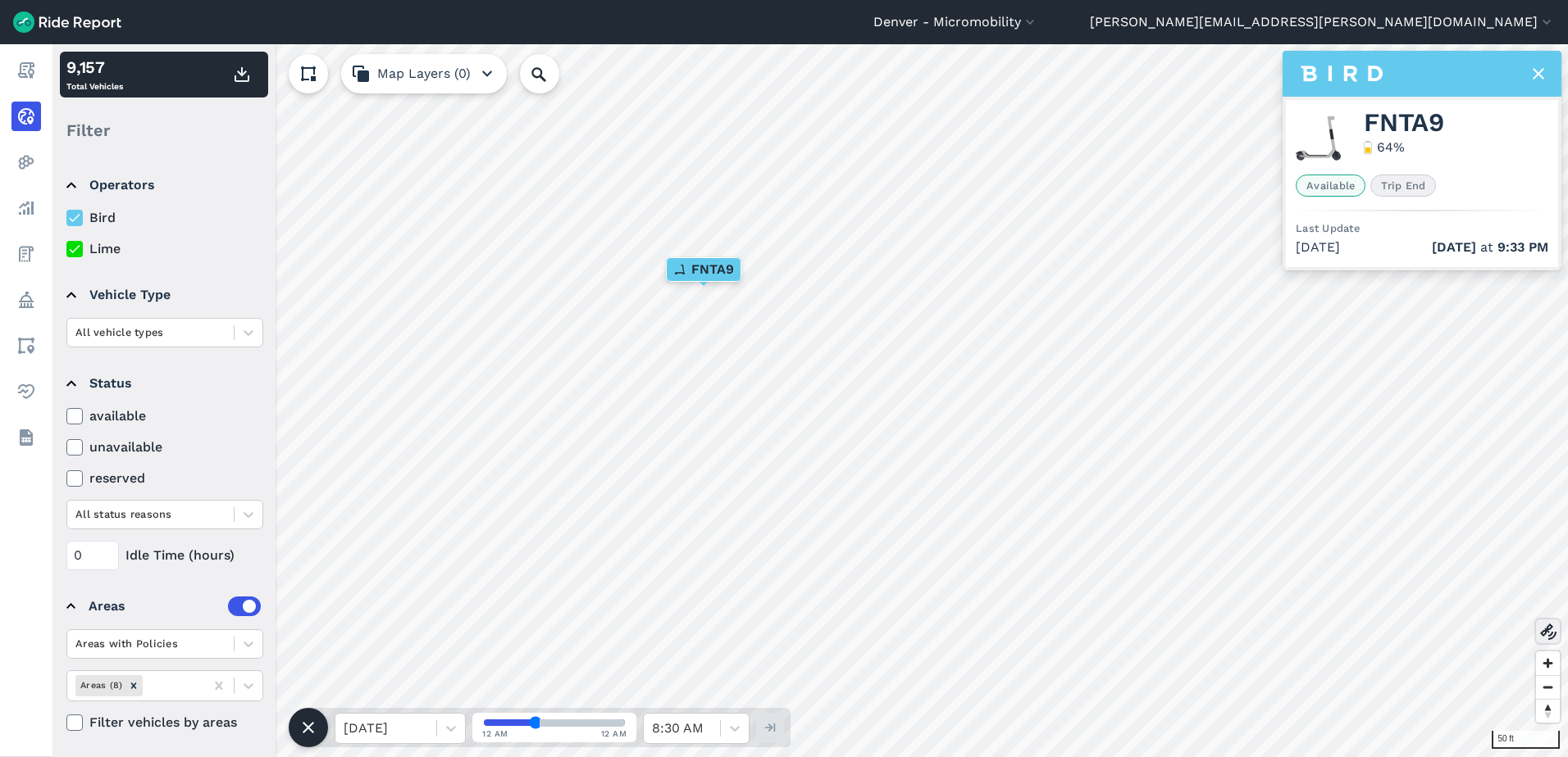
click at [1544, 628] on icon at bounding box center [1548, 632] width 19 height 19
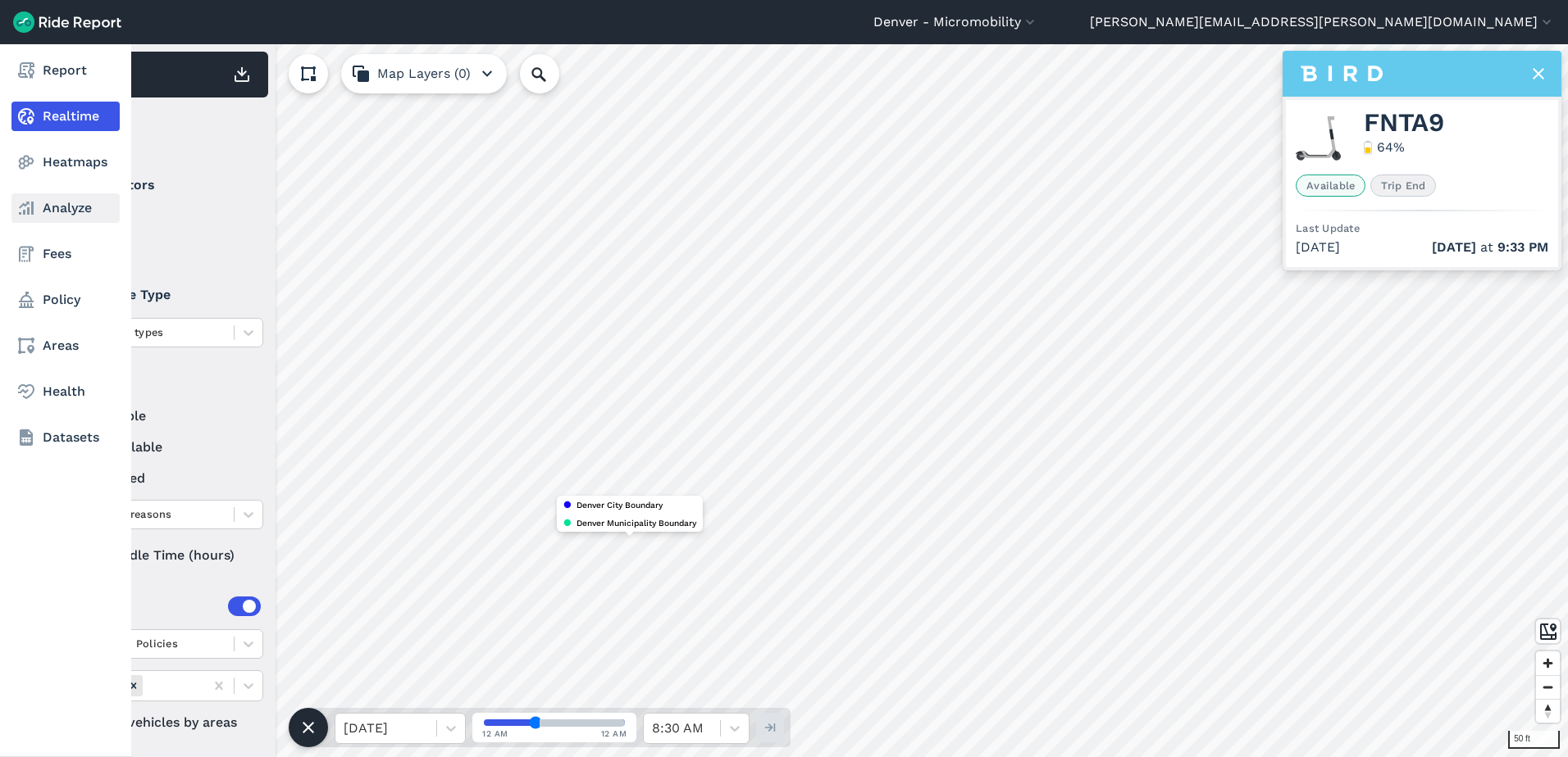
click at [46, 205] on link "Analyze" at bounding box center [66, 208] width 108 height 29
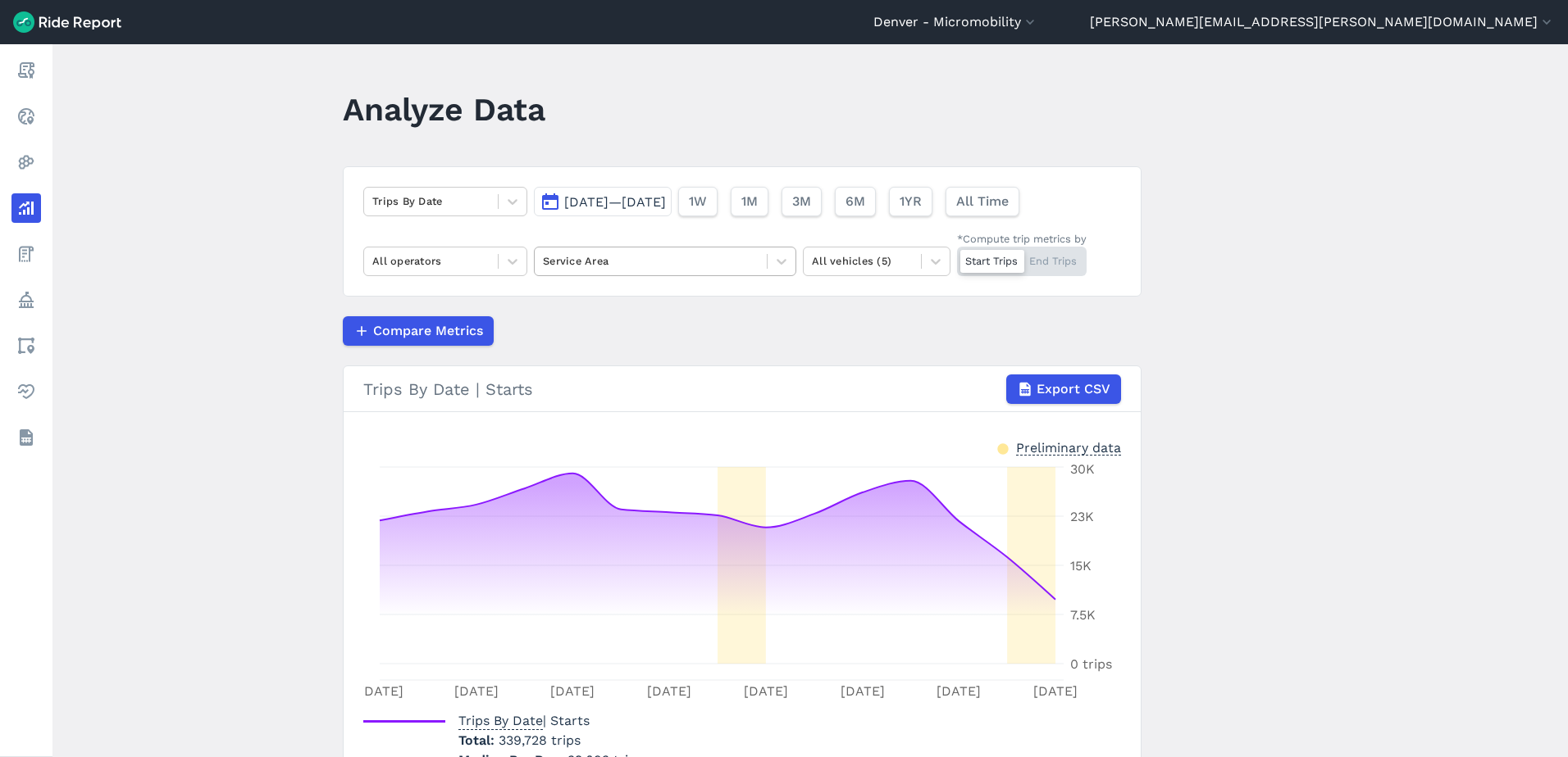
click at [640, 269] on div at bounding box center [650, 261] width 216 height 19
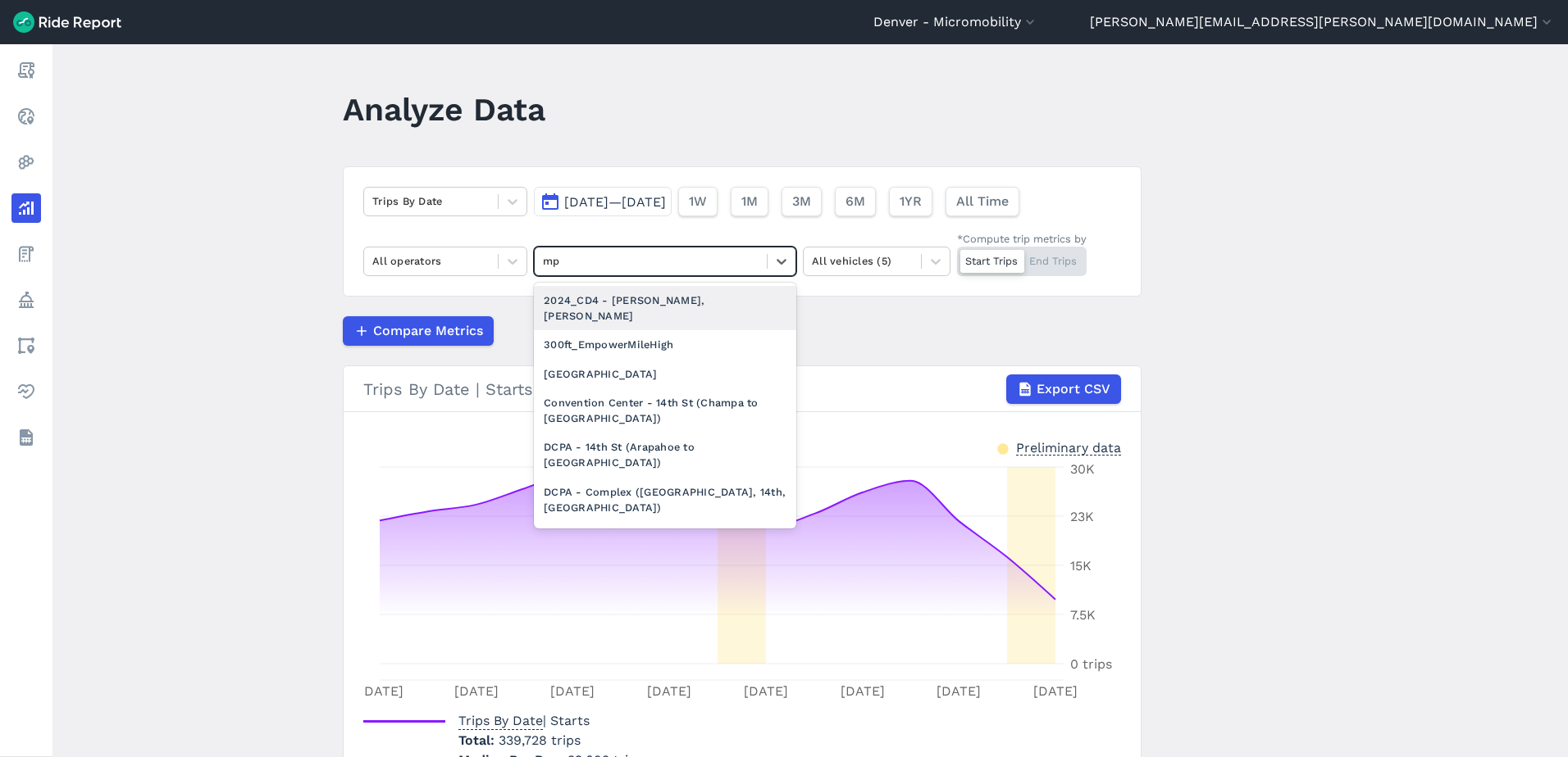
type input "mpz"
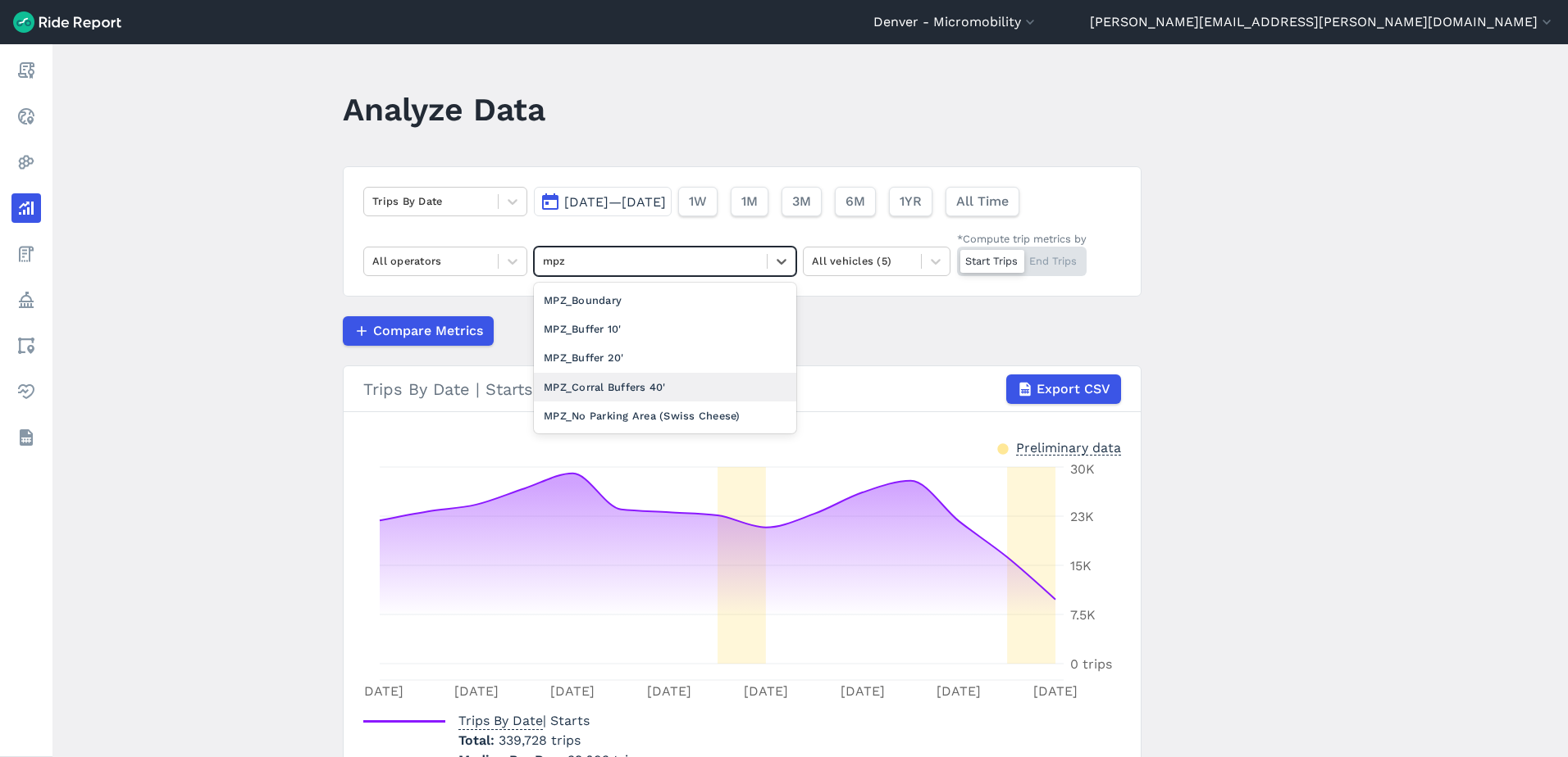
click at [608, 392] on div "MPZ_Corral Buffers 40'" at bounding box center [665, 387] width 262 height 29
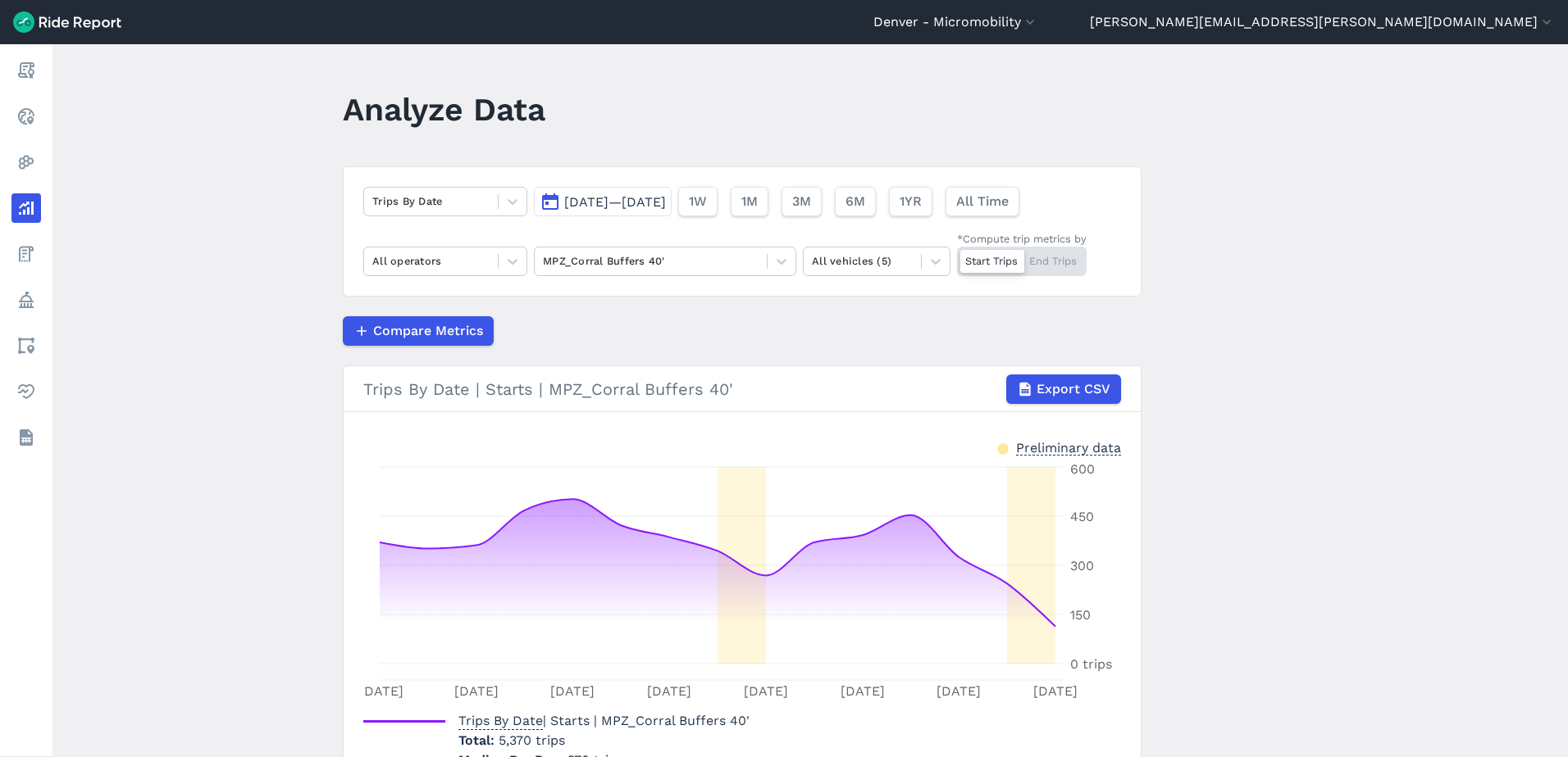
click at [1049, 258] on div "Start Trips End Trips" at bounding box center [1022, 261] width 130 height 29
click at [957, 258] on input "*Compute trip metrics by Start Trips End Trips" at bounding box center [957, 252] width 0 height 11
click at [846, 262] on div at bounding box center [863, 261] width 101 height 19
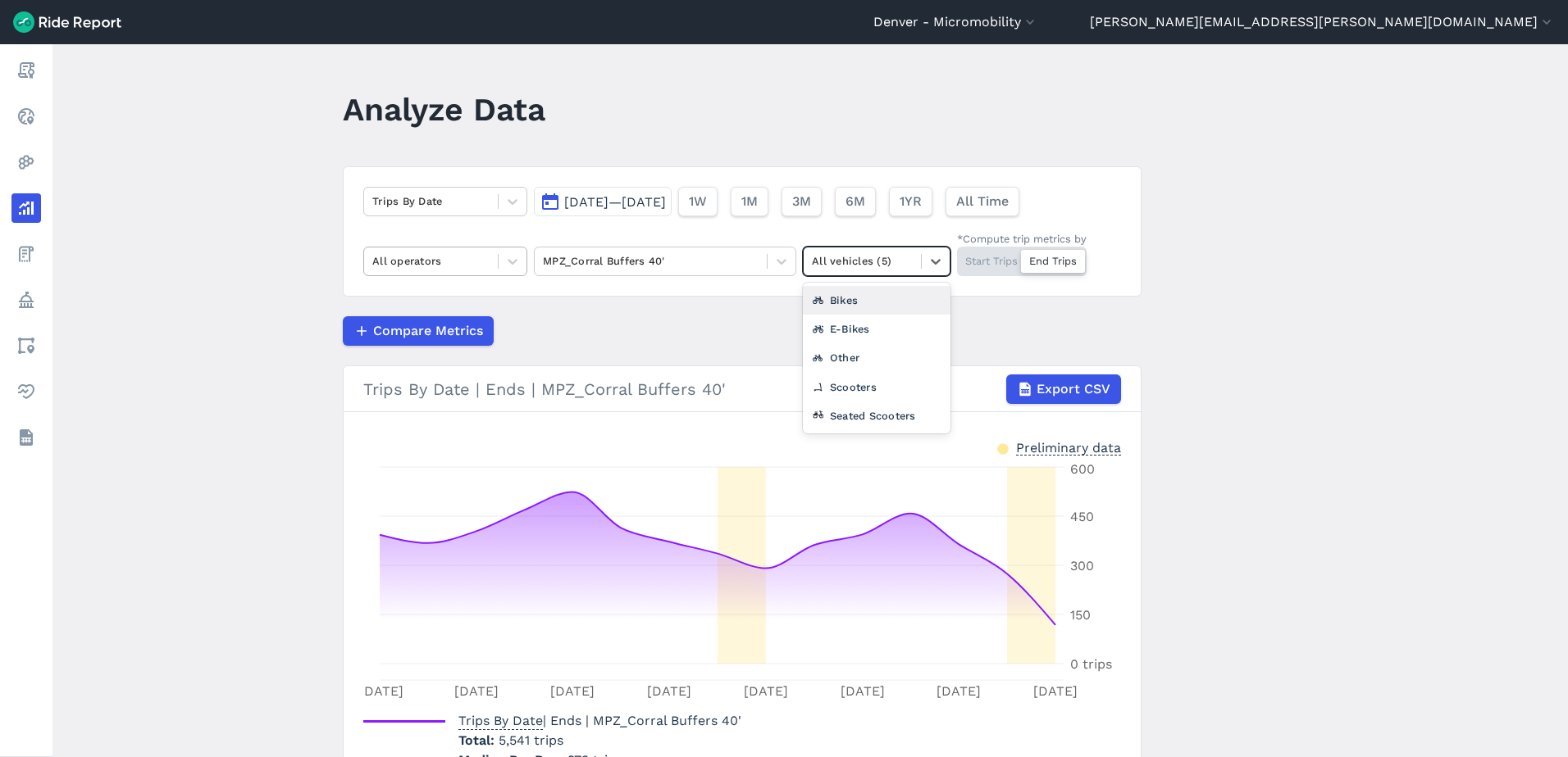
click at [474, 272] on div "All operators" at bounding box center [431, 261] width 134 height 25
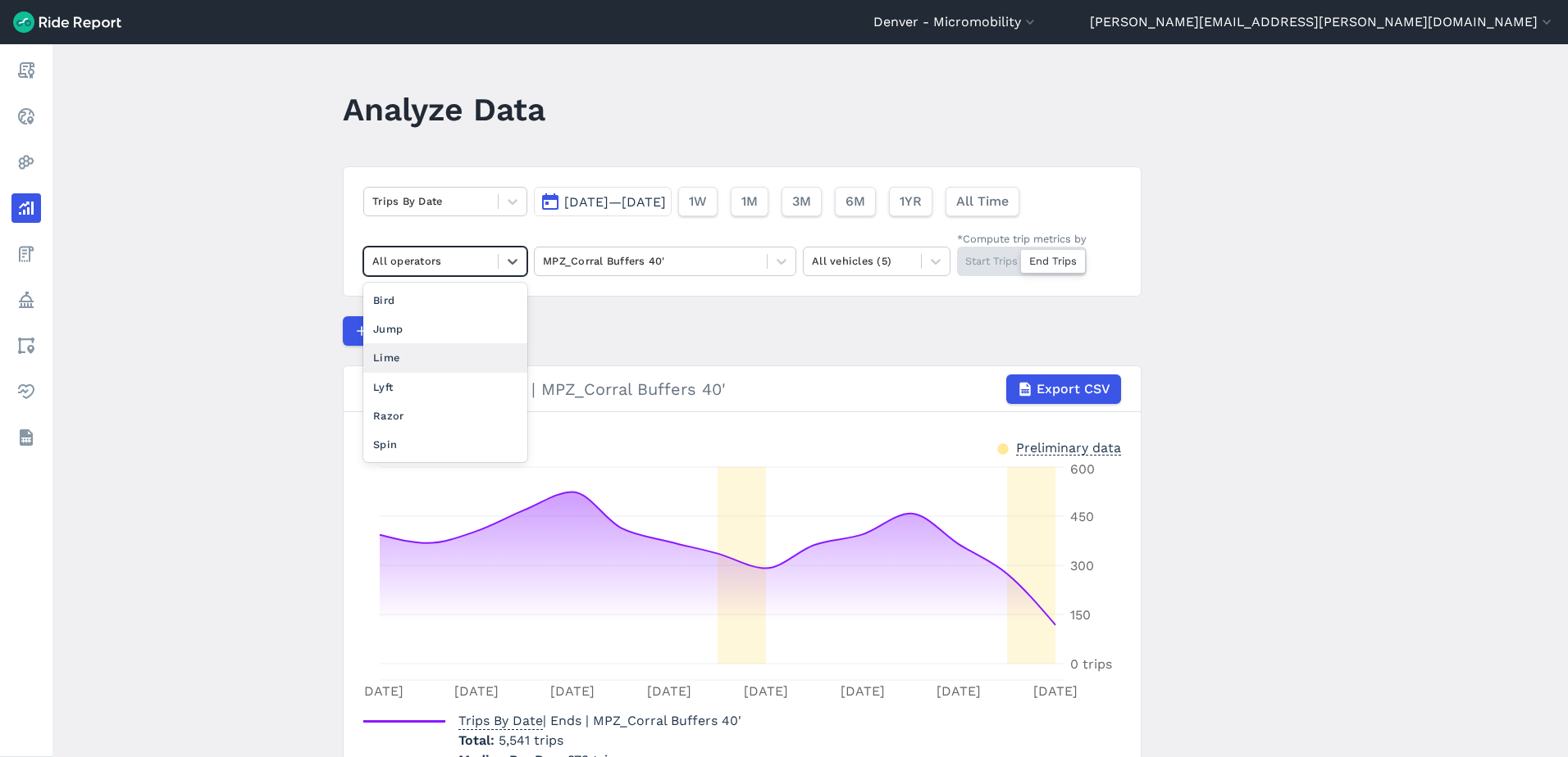
click at [426, 355] on div "Lime" at bounding box center [445, 358] width 164 height 29
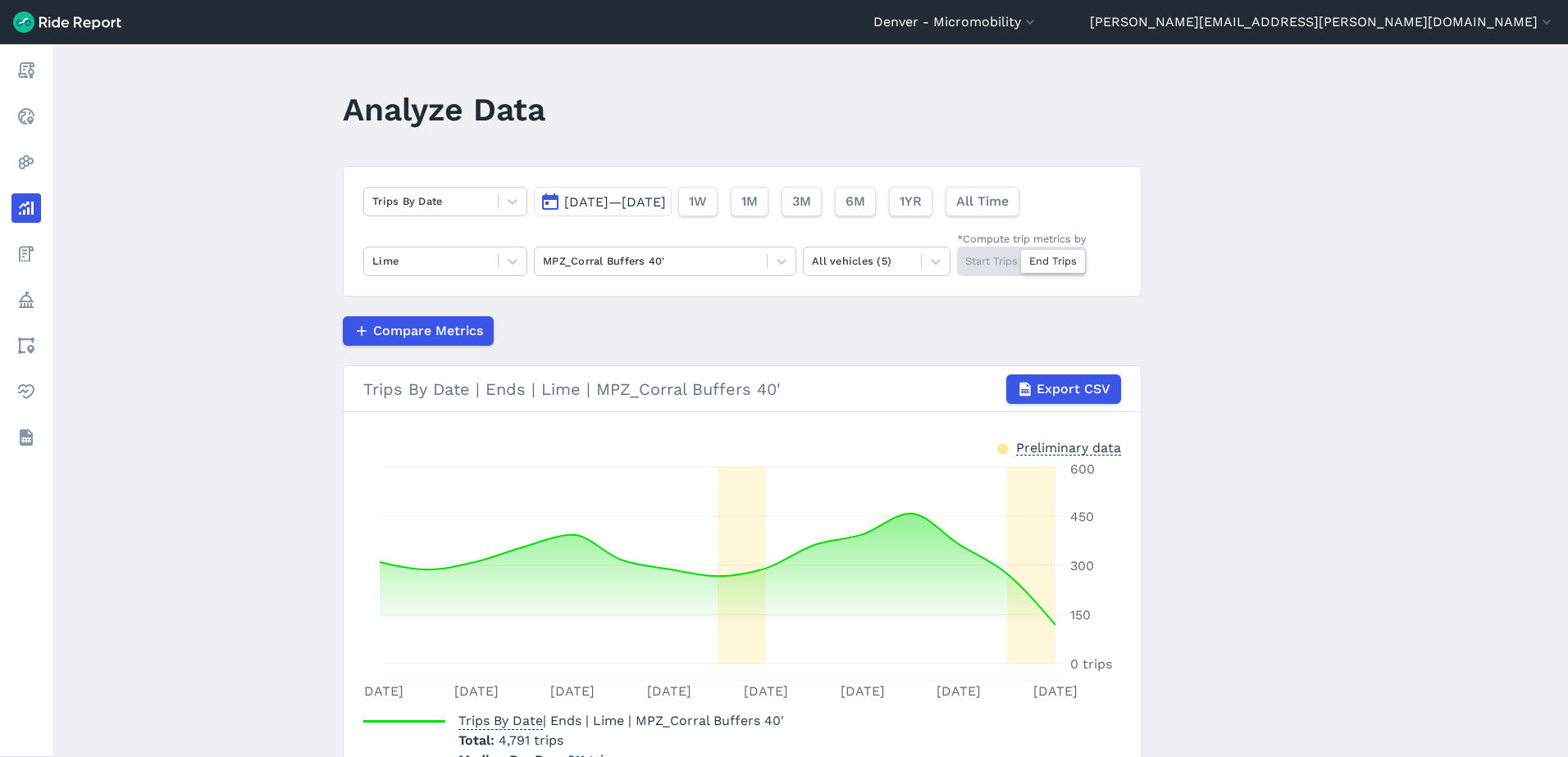
click at [666, 204] on span "[DATE]—[DATE]" at bounding box center [615, 202] width 102 height 15
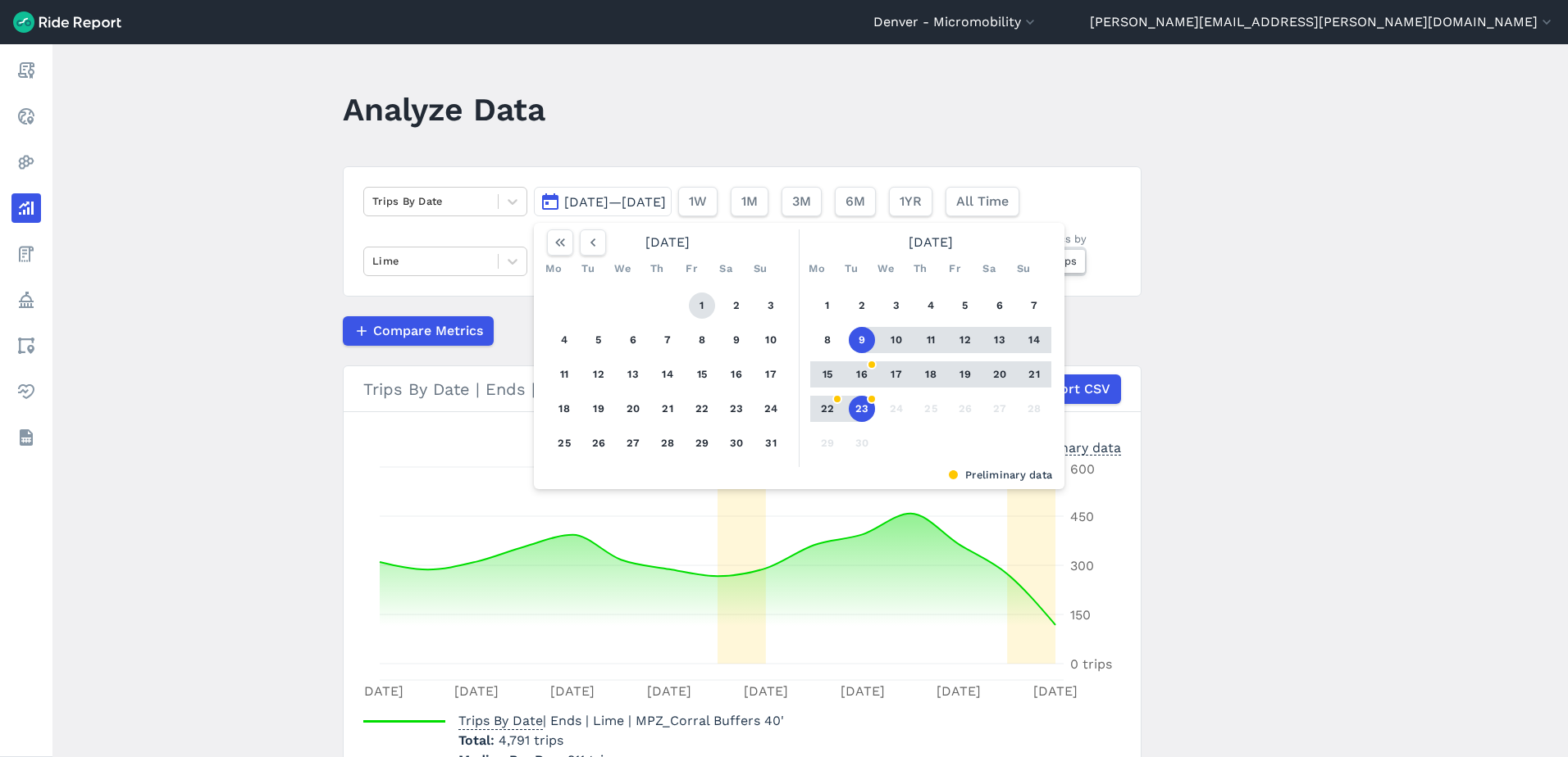
click at [698, 312] on button "1" at bounding box center [702, 306] width 26 height 26
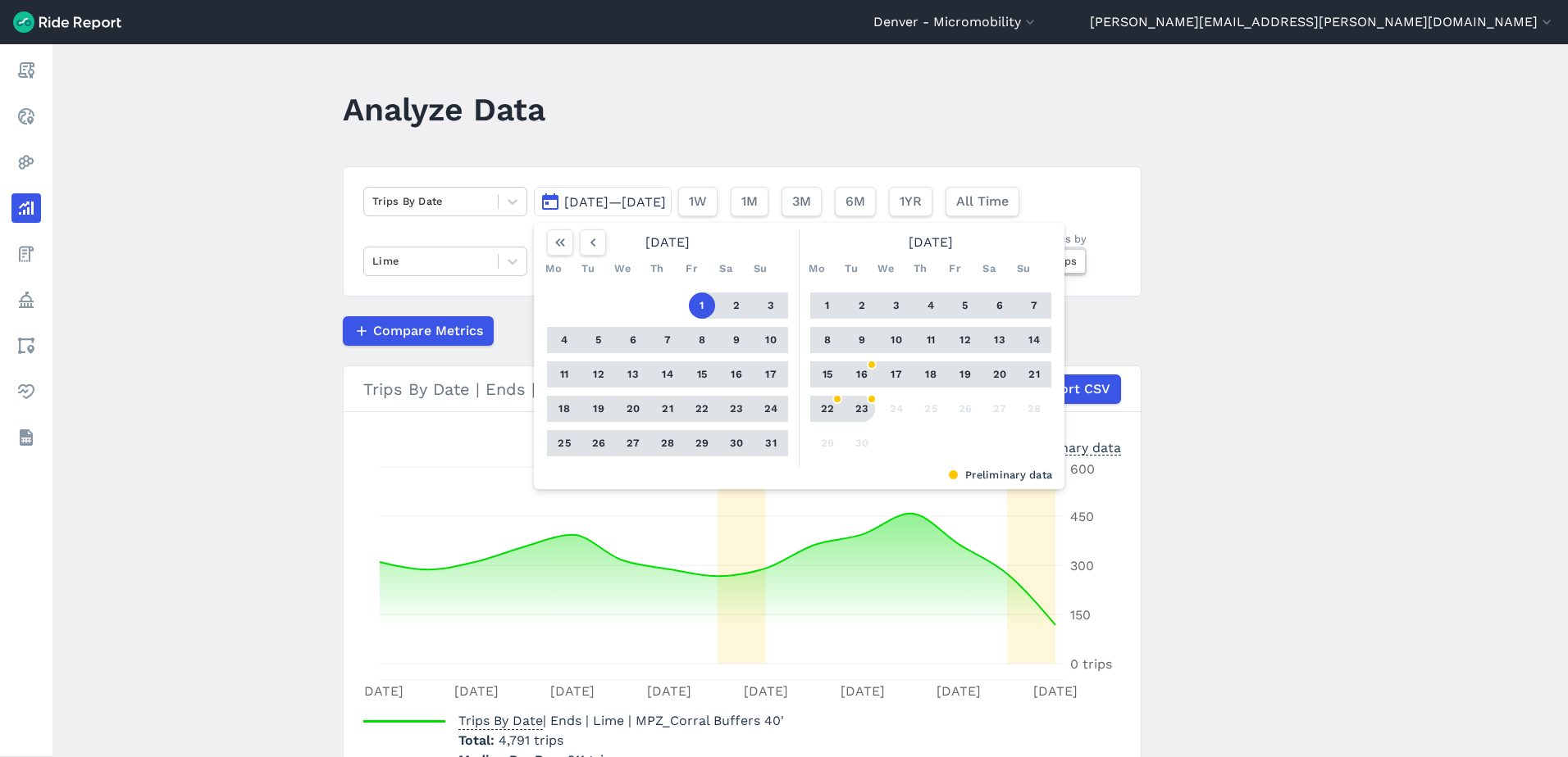
click at [856, 408] on button "23" at bounding box center [861, 408] width 26 height 26
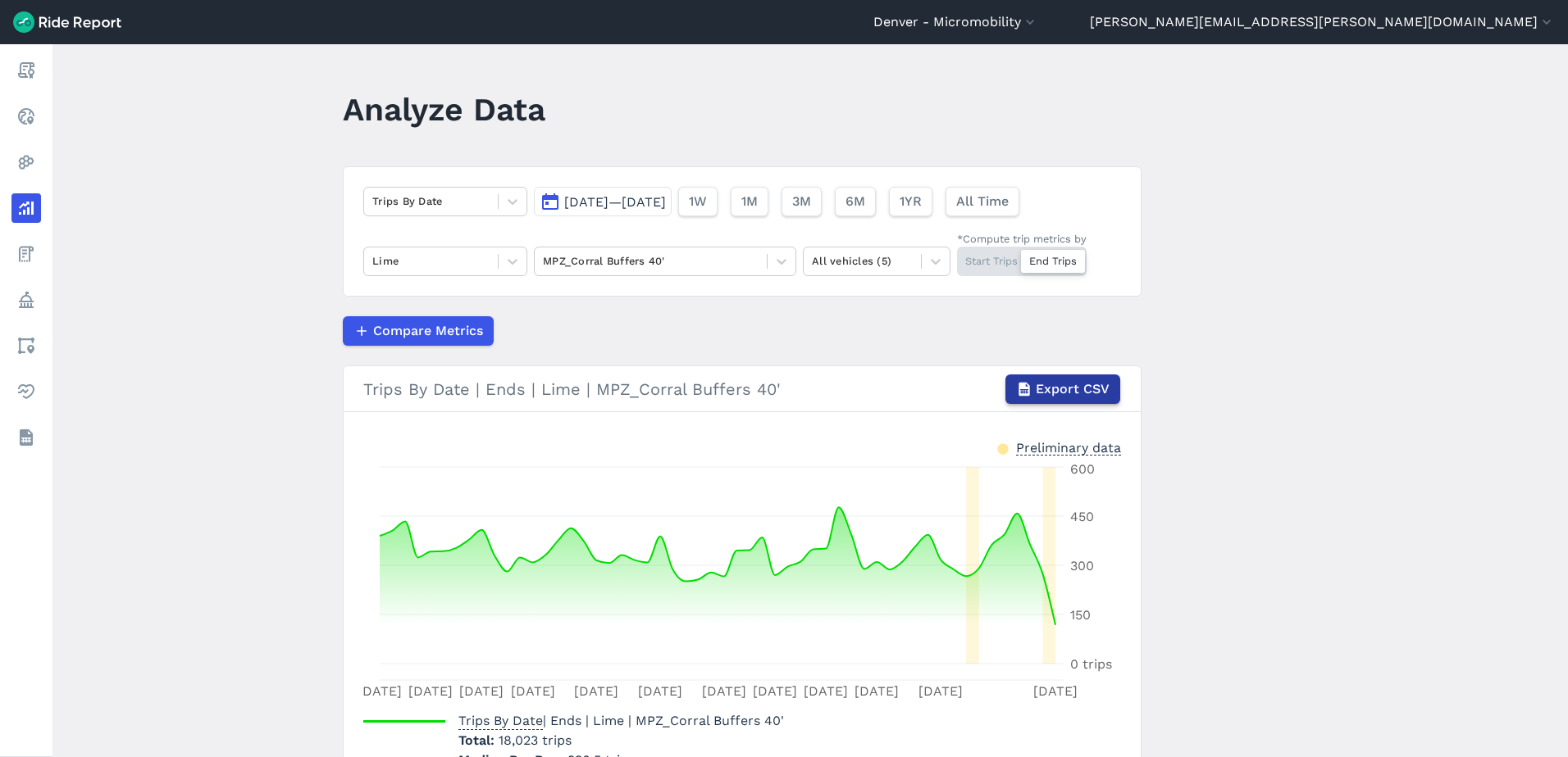
click at [1020, 383] on icon "button" at bounding box center [1024, 389] width 16 height 16
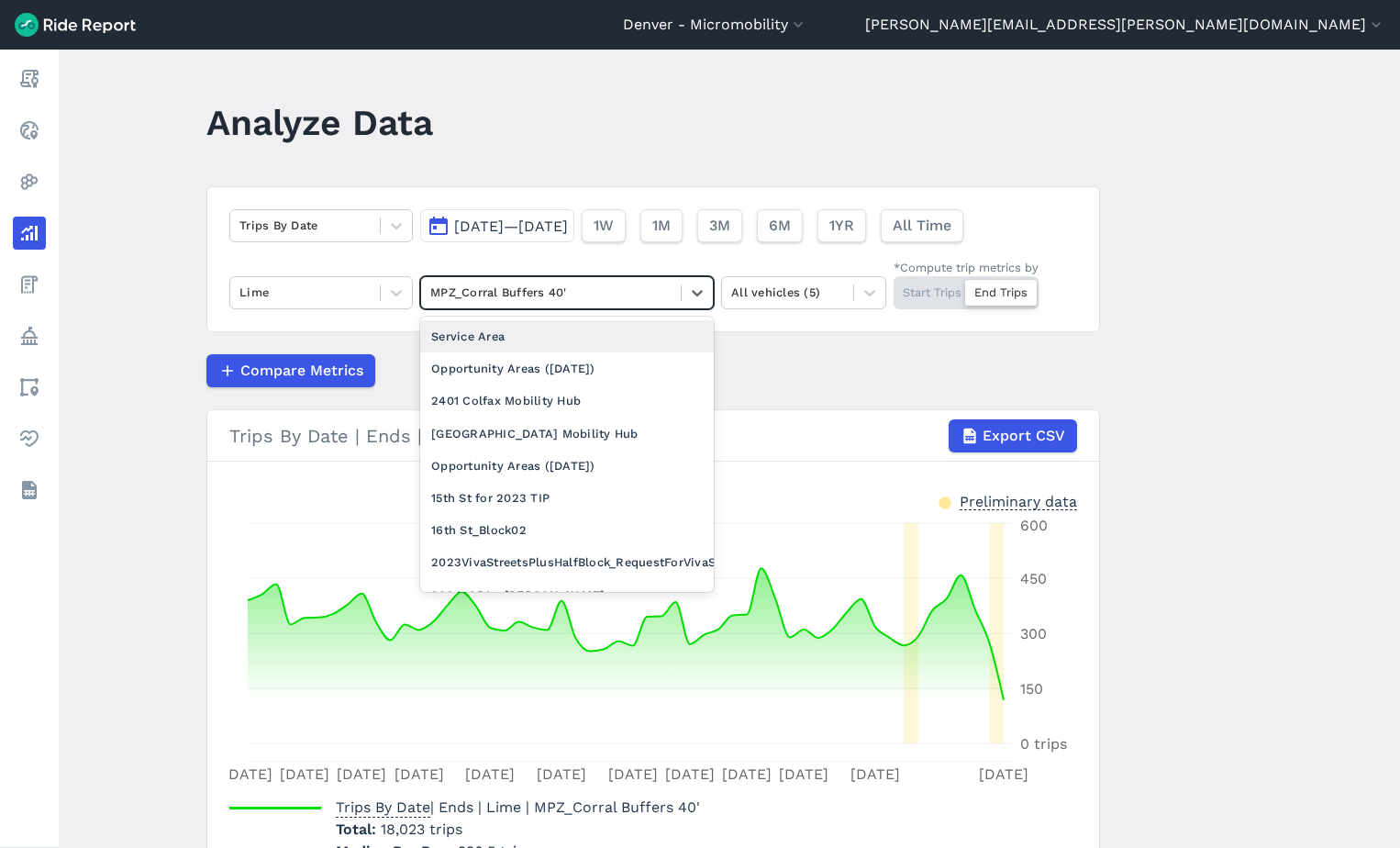
click at [609, 285] on div at bounding box center [552, 292] width 241 height 21
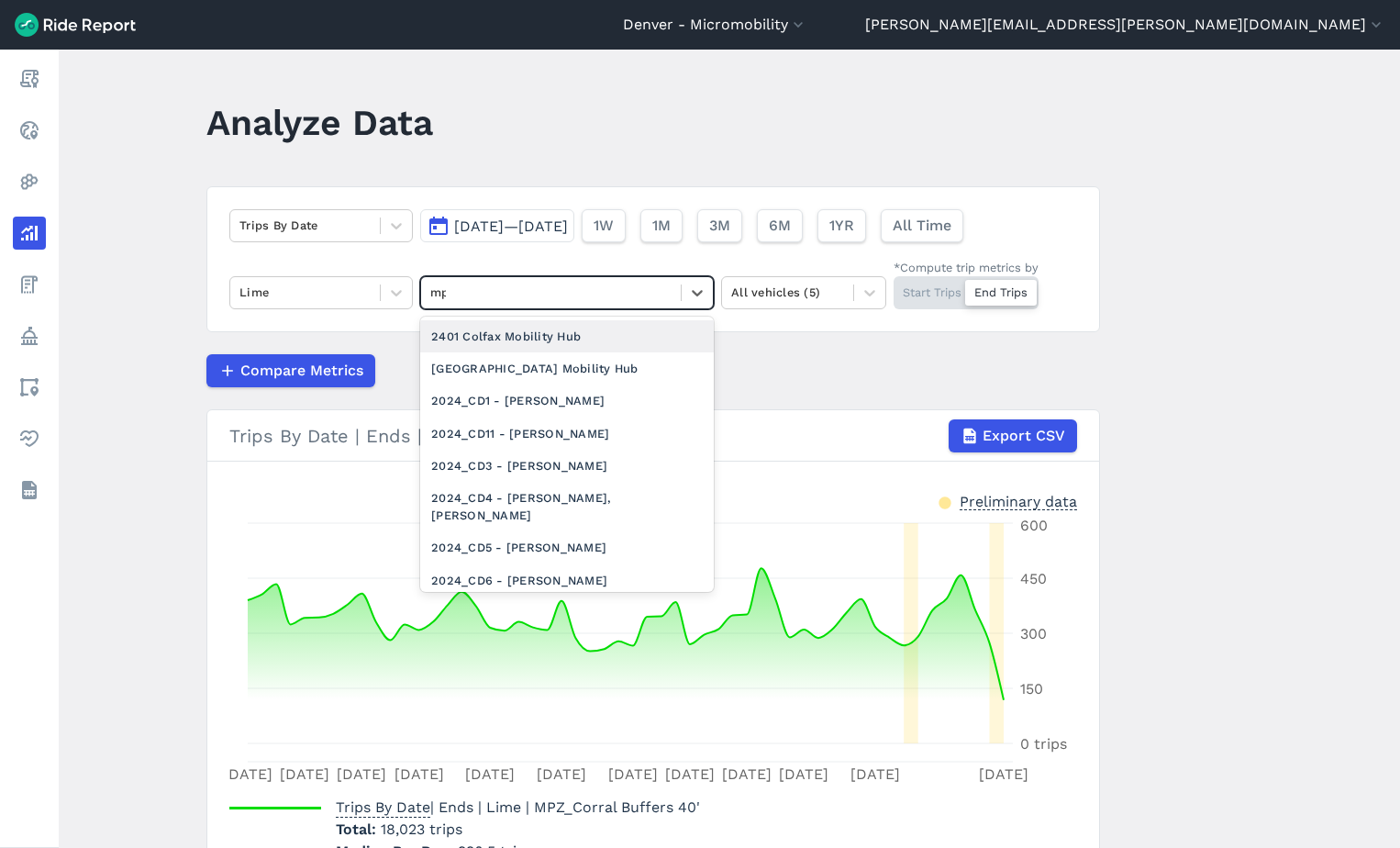
type input "mpz"
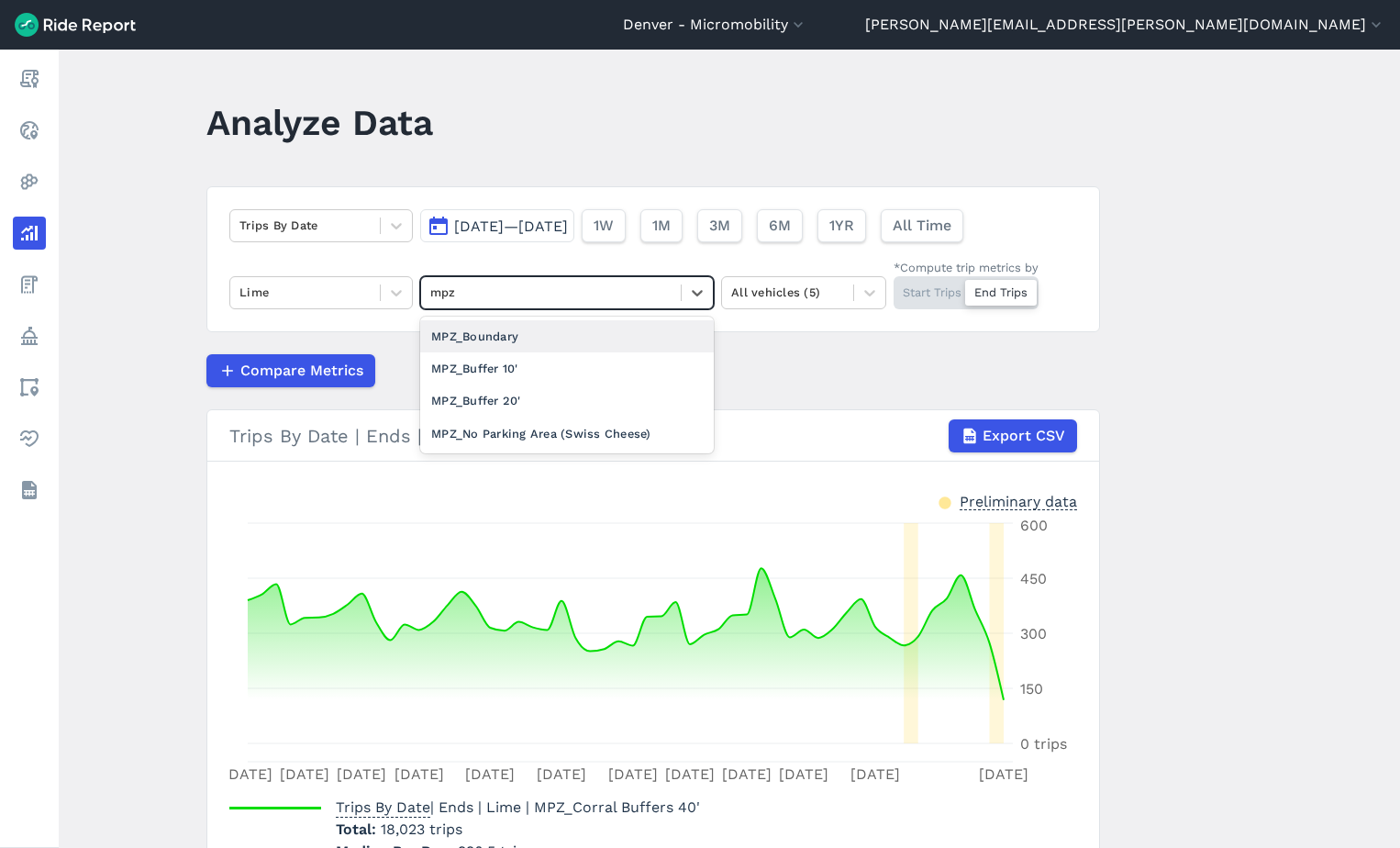
click at [559, 332] on div "MPZ_Boundary" at bounding box center [567, 337] width 293 height 32
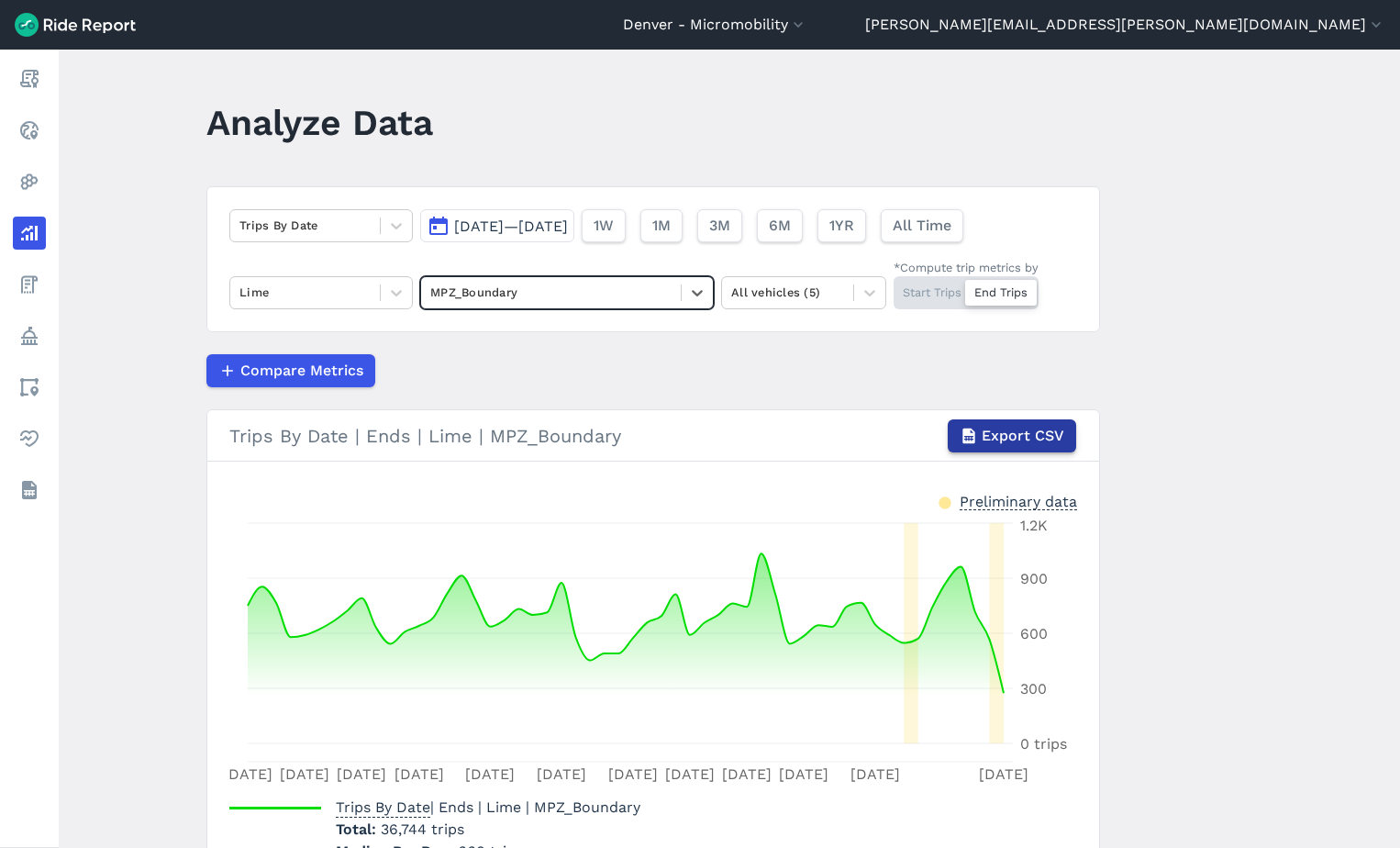
click at [1009, 443] on span "Export CSV" at bounding box center [1024, 436] width 83 height 22
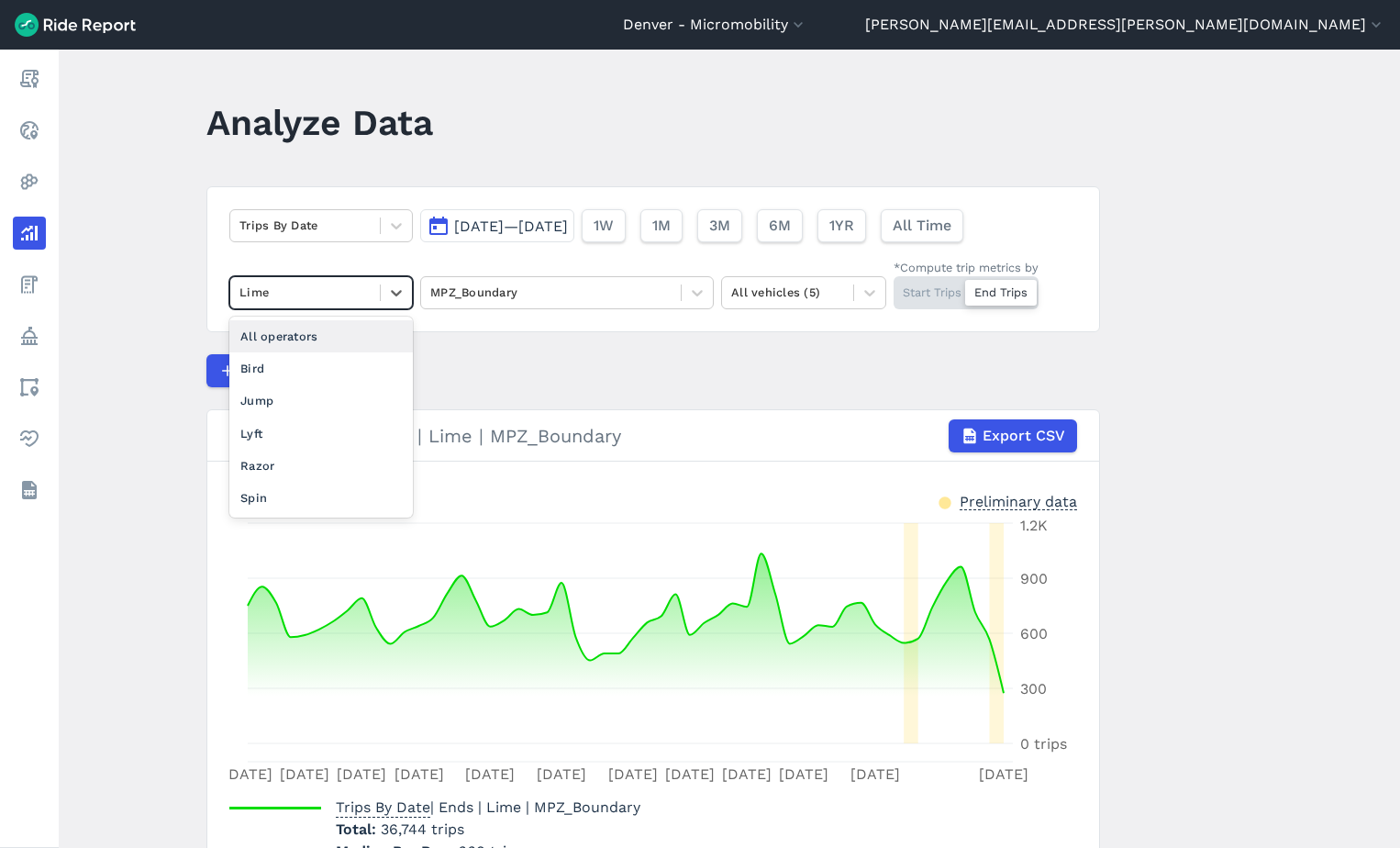
click at [320, 291] on div at bounding box center [305, 292] width 131 height 21
click at [296, 375] on div "Bird" at bounding box center [321, 369] width 184 height 32
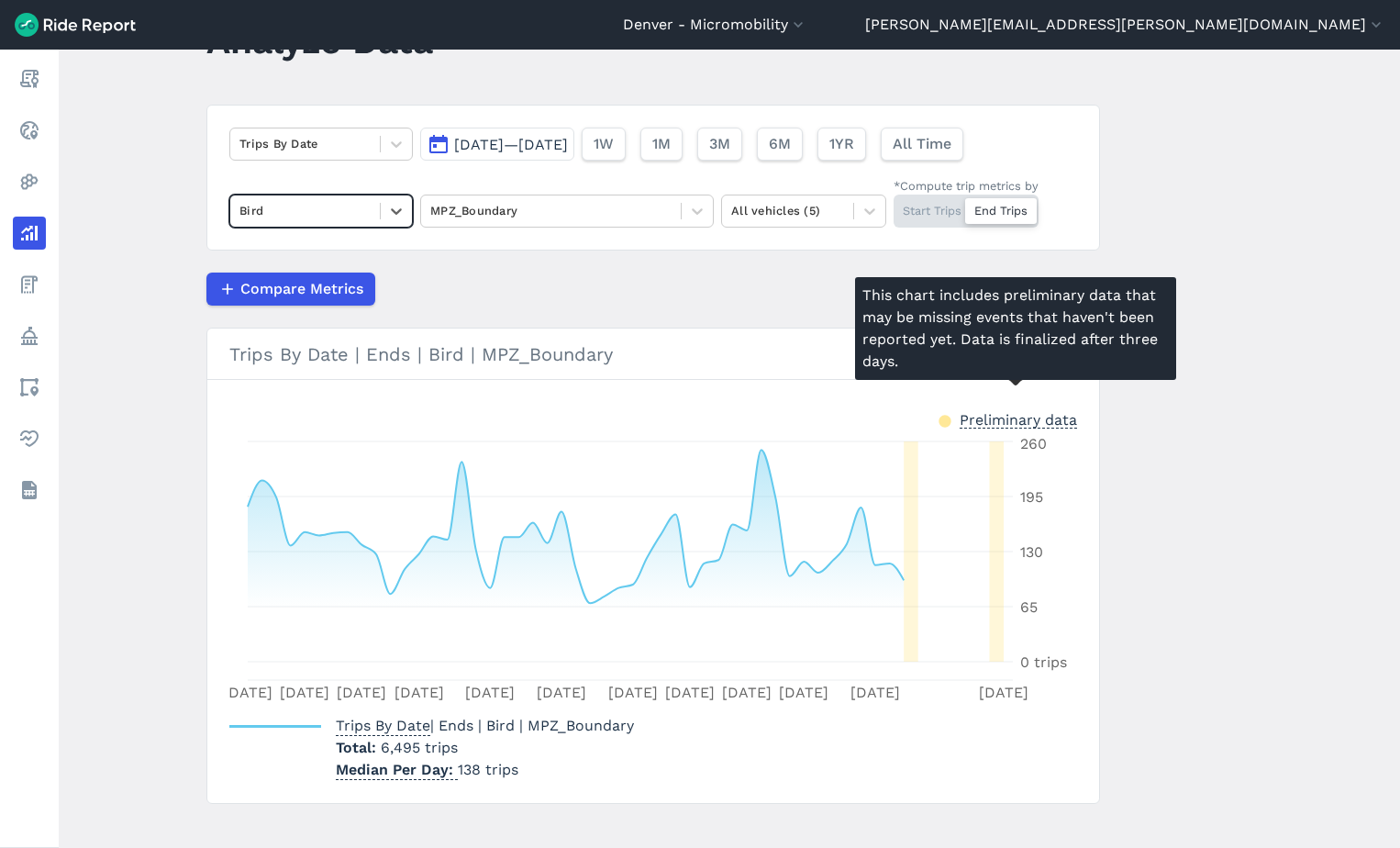
scroll to position [104, 0]
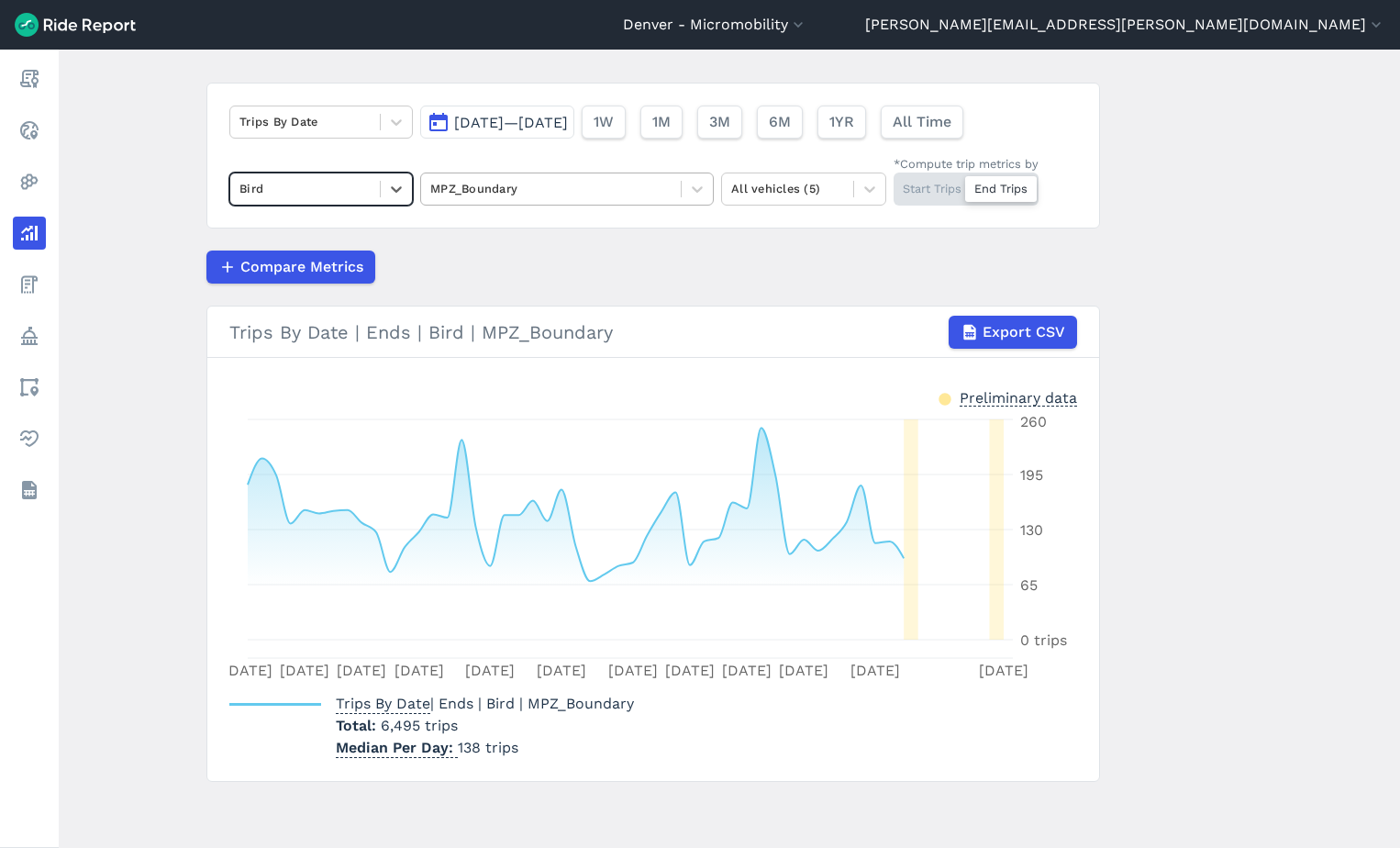
click at [669, 203] on div "MPZ_Boundary" at bounding box center [551, 189] width 259 height 28
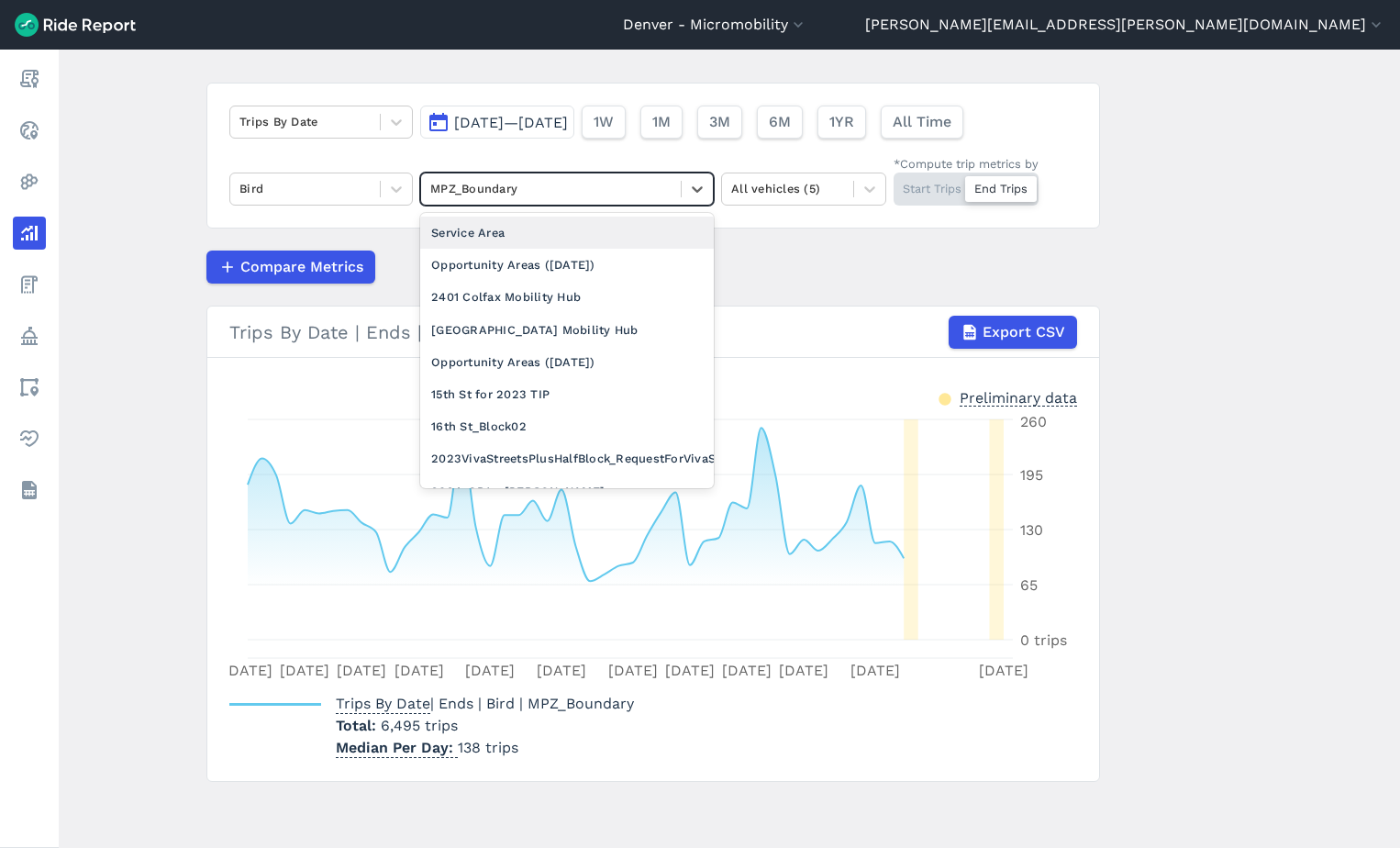
click at [636, 232] on div "Service Area" at bounding box center [567, 233] width 293 height 32
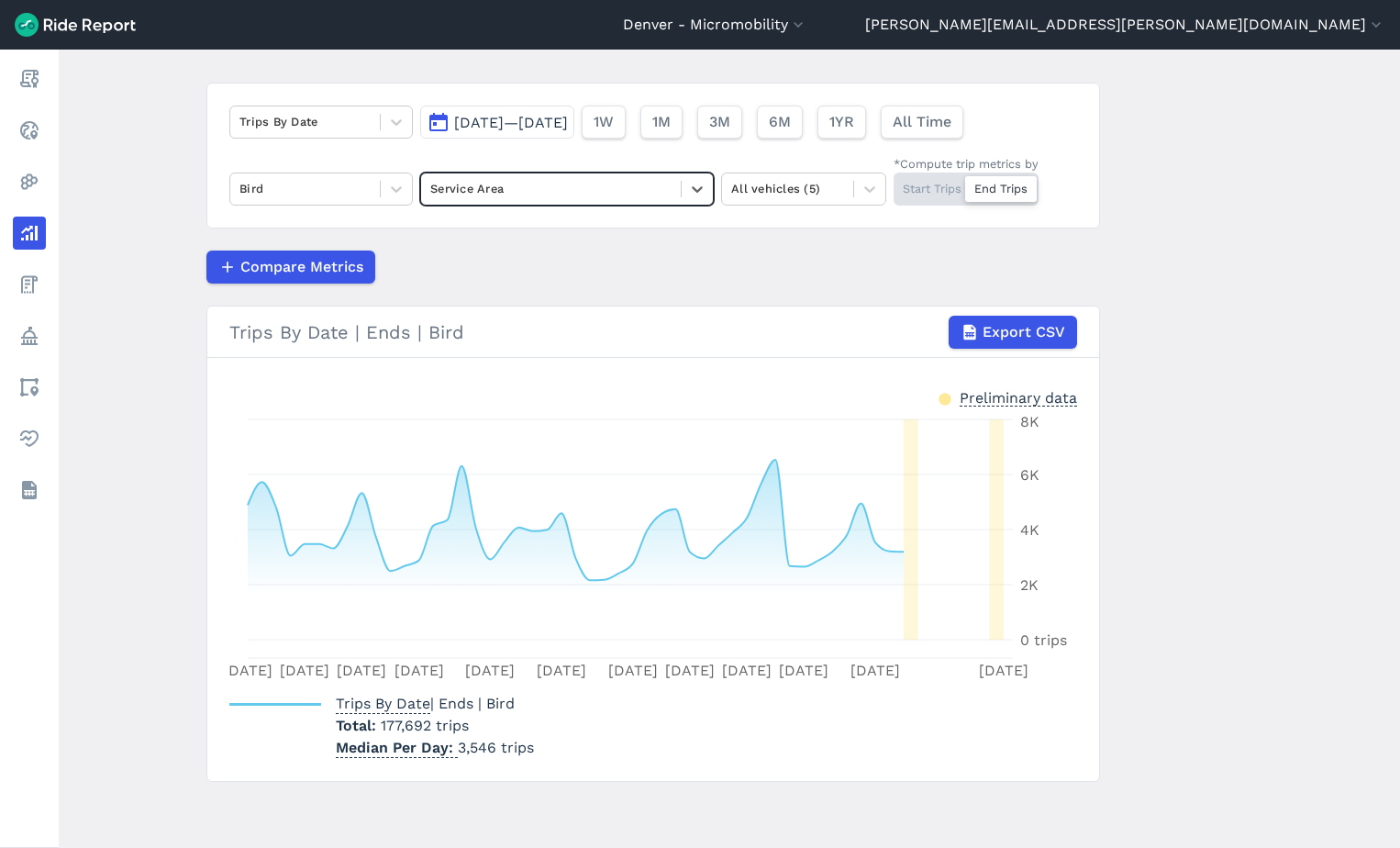
click at [933, 195] on div "Start Trips End Trips" at bounding box center [966, 189] width 145 height 33
click at [894, 185] on input "*Compute trip metrics by Start Trips End Trips" at bounding box center [894, 178] width 0 height 12
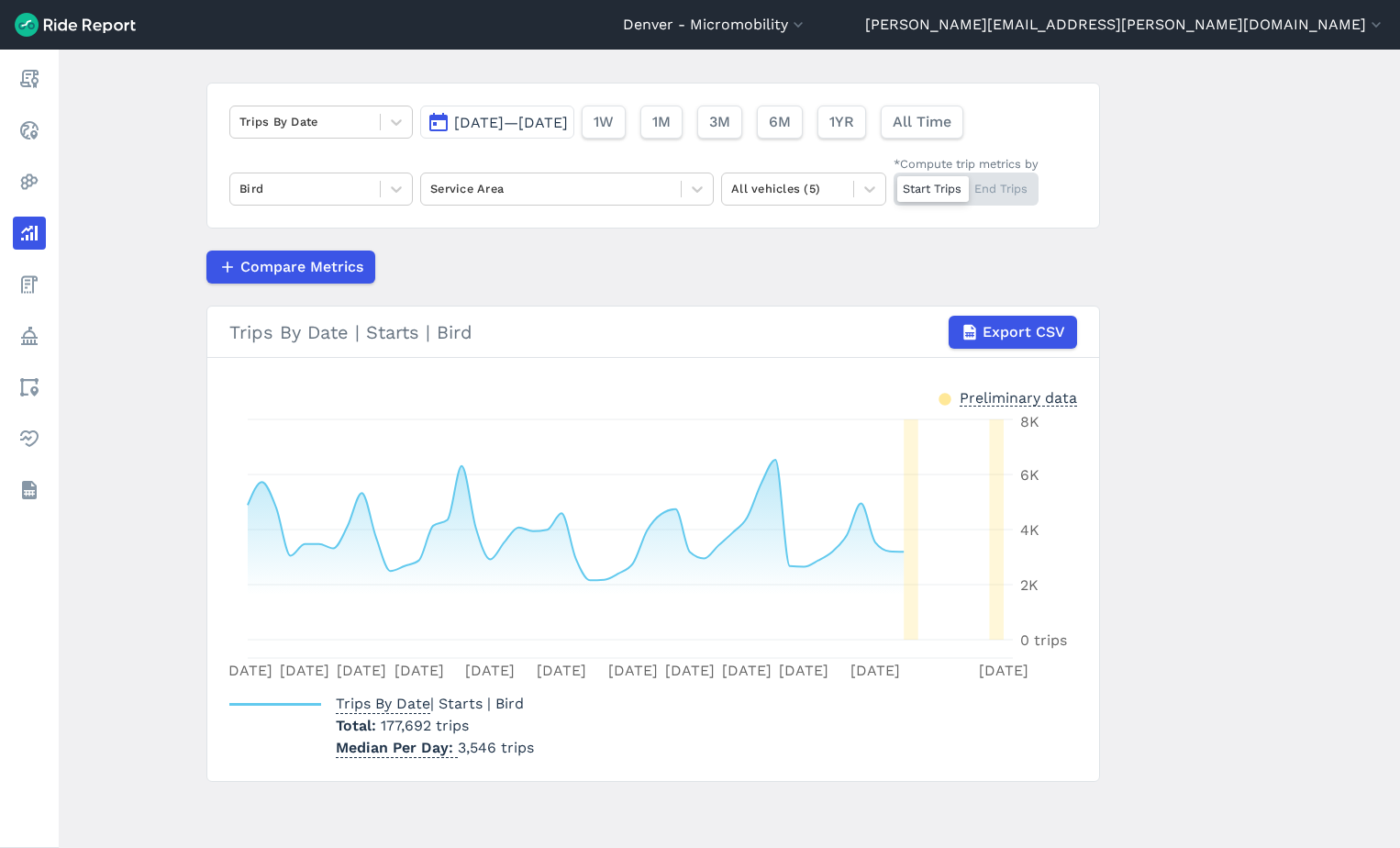
click at [988, 197] on div "Start Trips End Trips" at bounding box center [966, 189] width 145 height 33
click at [894, 185] on input "*Compute trip metrics by Start Trips End Trips" at bounding box center [894, 178] width 0 height 12
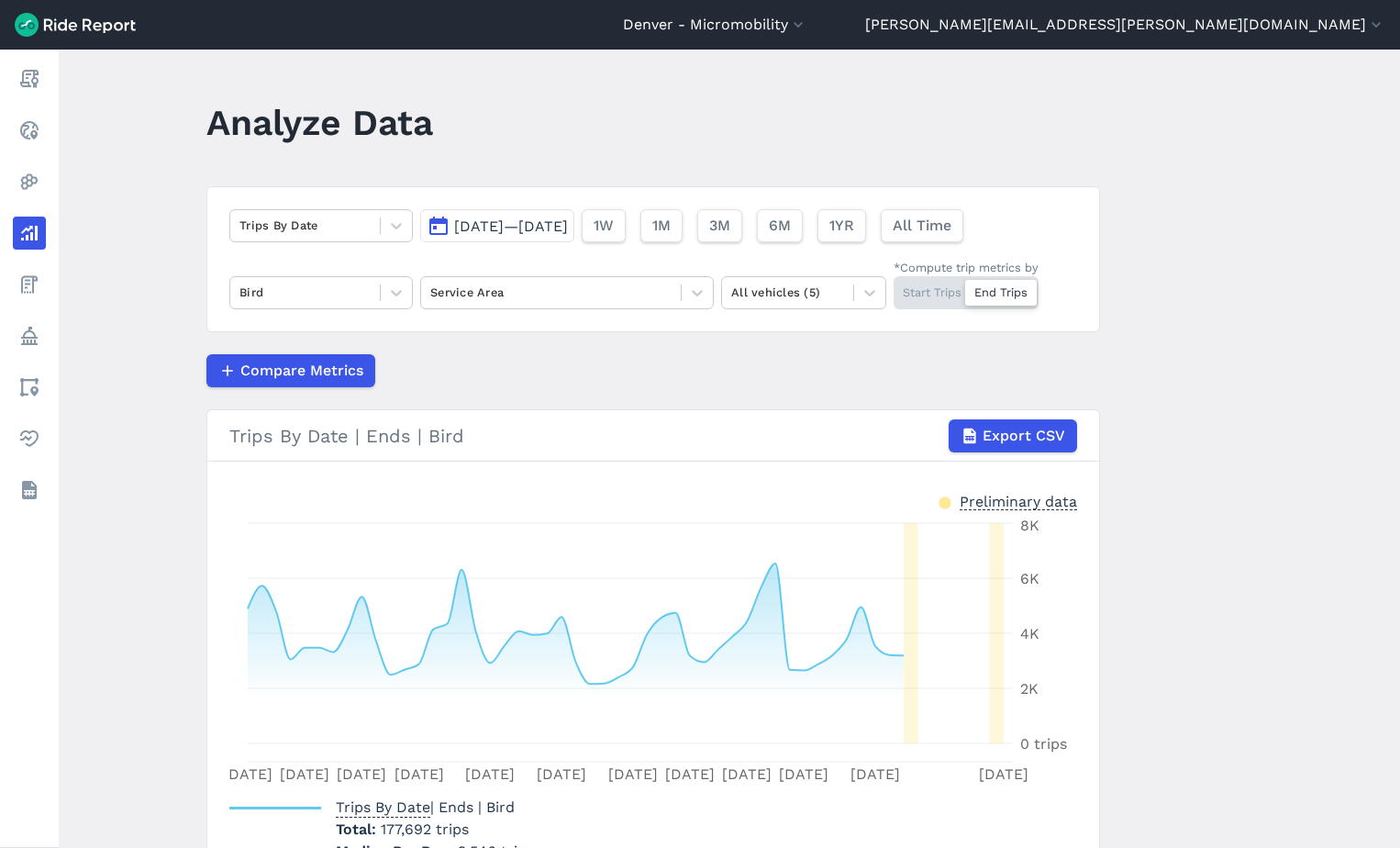
click at [933, 302] on div "Start Trips End Trips" at bounding box center [966, 292] width 145 height 33
click at [894, 289] on input "*Compute trip metrics by Start Trips End Trips" at bounding box center [894, 282] width 0 height 12
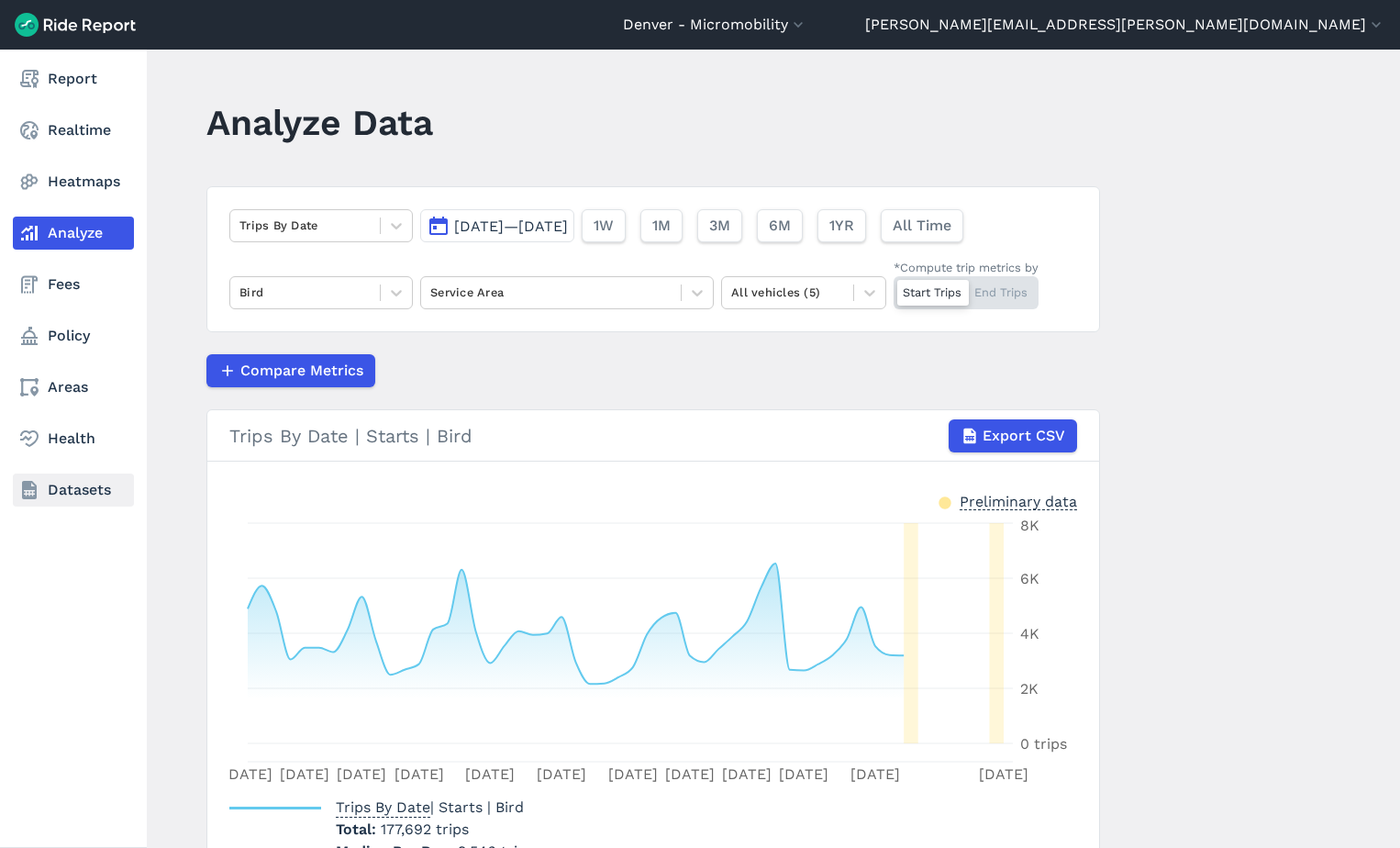
click at [52, 483] on link "Datasets" at bounding box center [74, 490] width 121 height 33
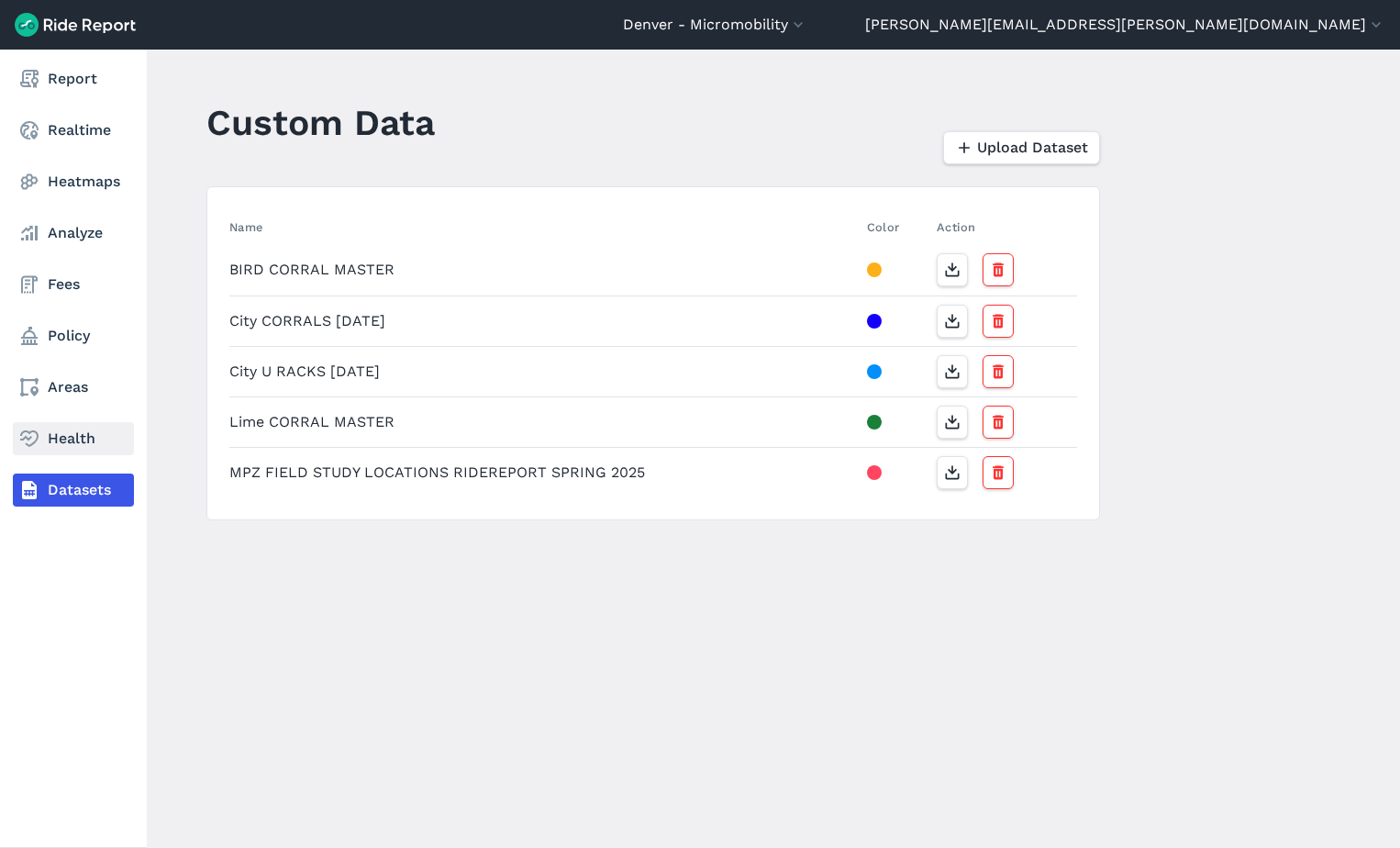
click at [84, 455] on link "Health" at bounding box center [74, 439] width 121 height 33
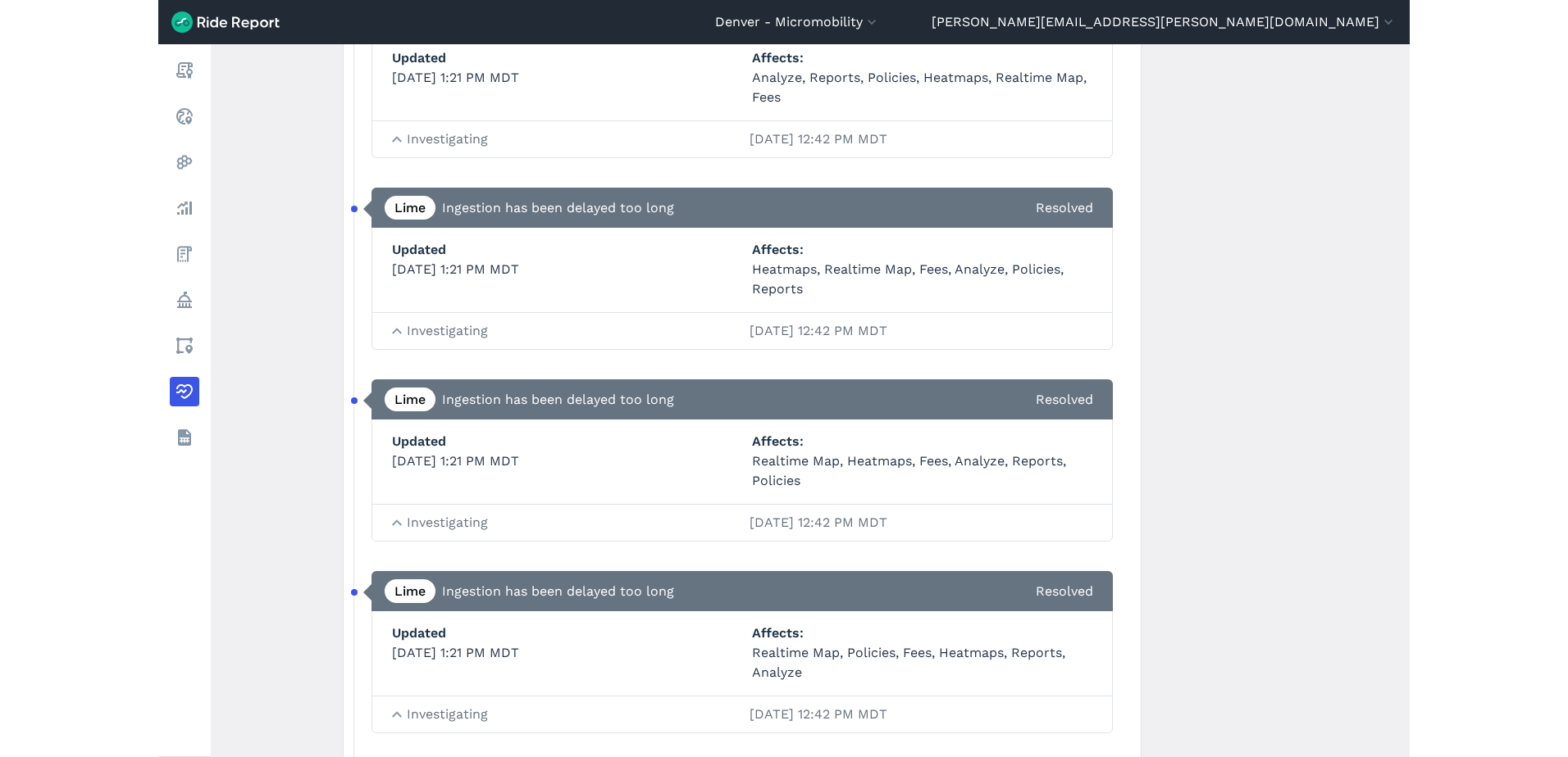
scroll to position [2076, 0]
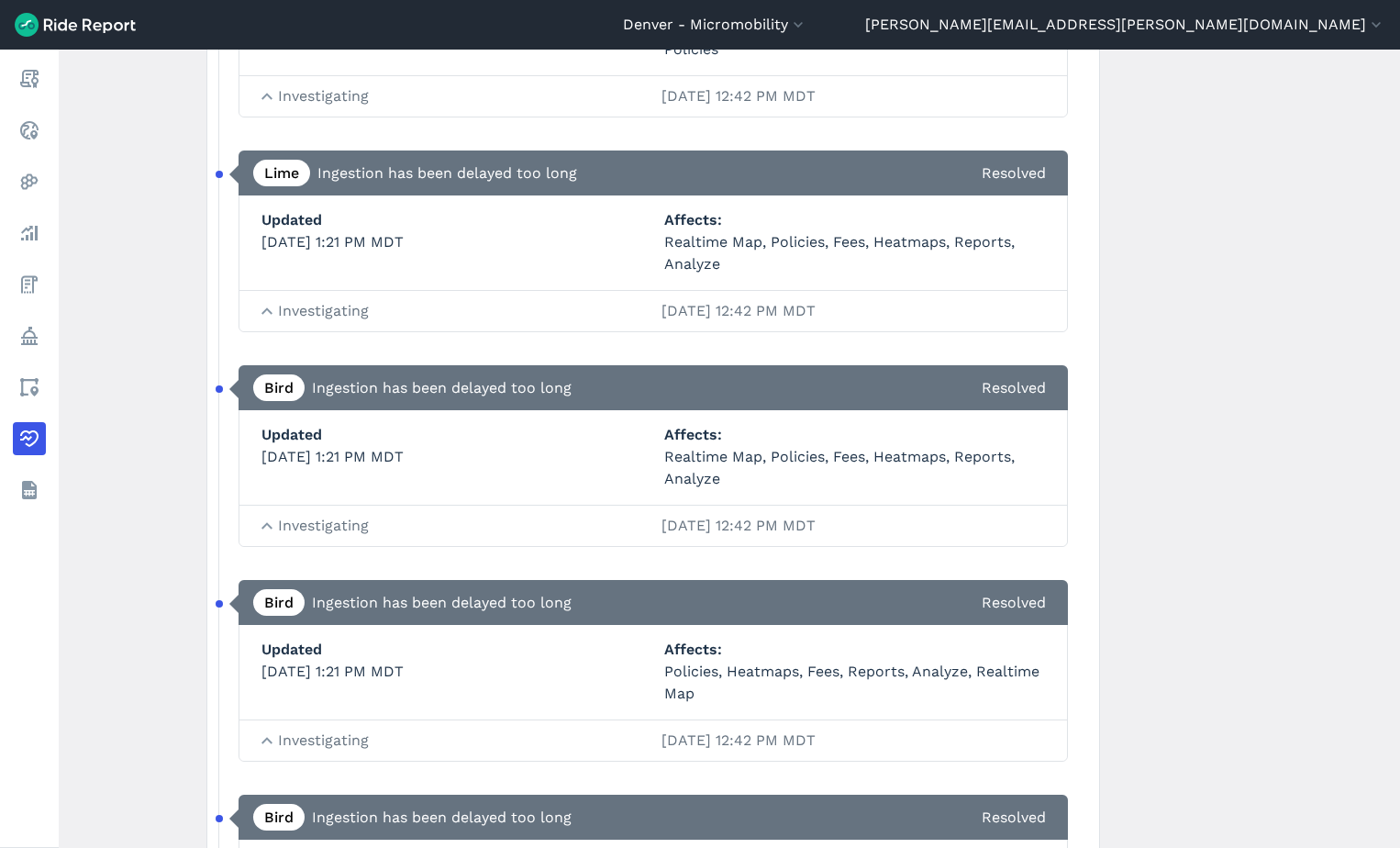
click at [313, 734] on span "Investigating [DATE] 12:42 PM MDT" at bounding box center [662, 740] width 767 height 22
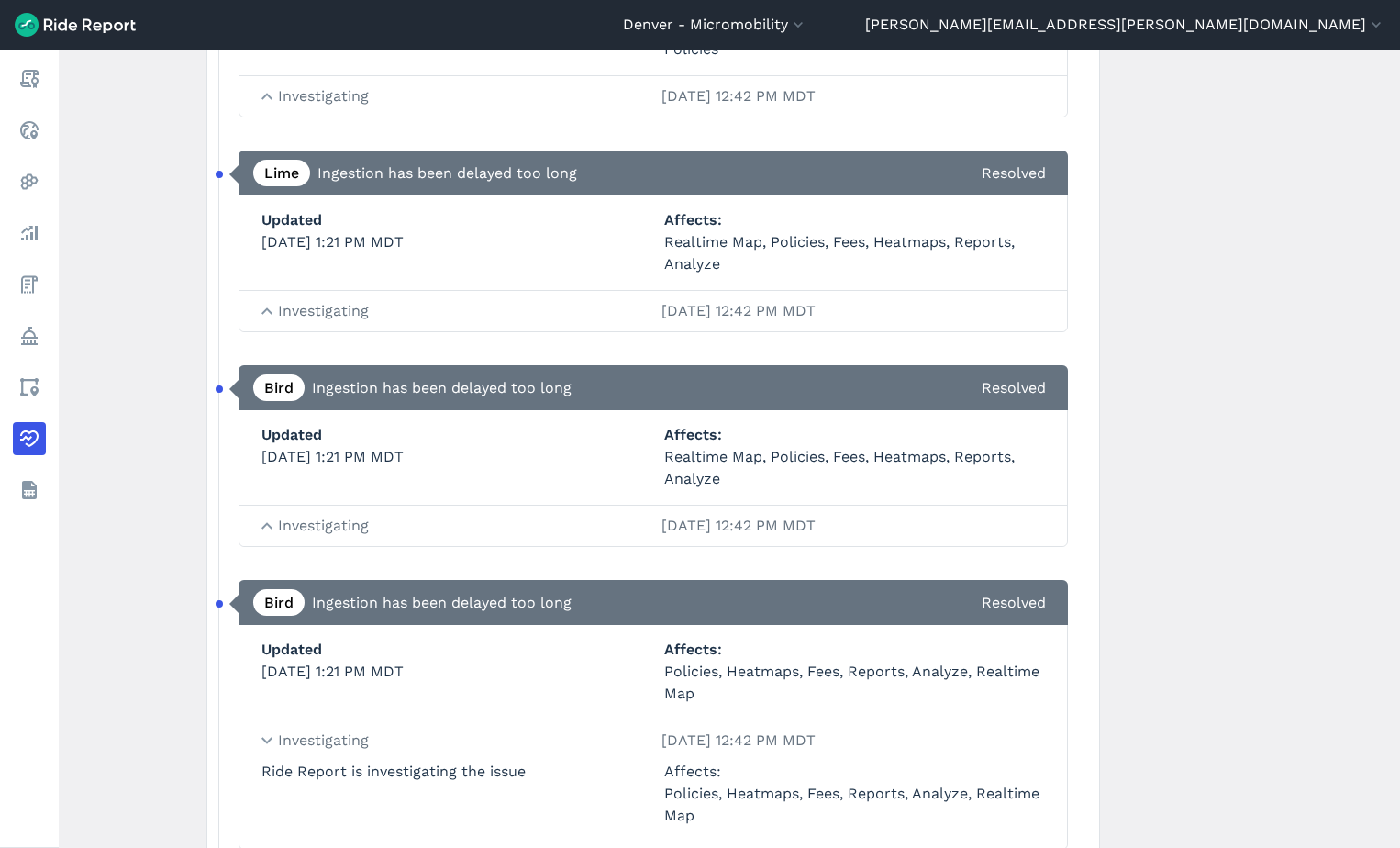
click at [313, 734] on span "Investigating [DATE] 12:42 PM MDT" at bounding box center [662, 740] width 767 height 22
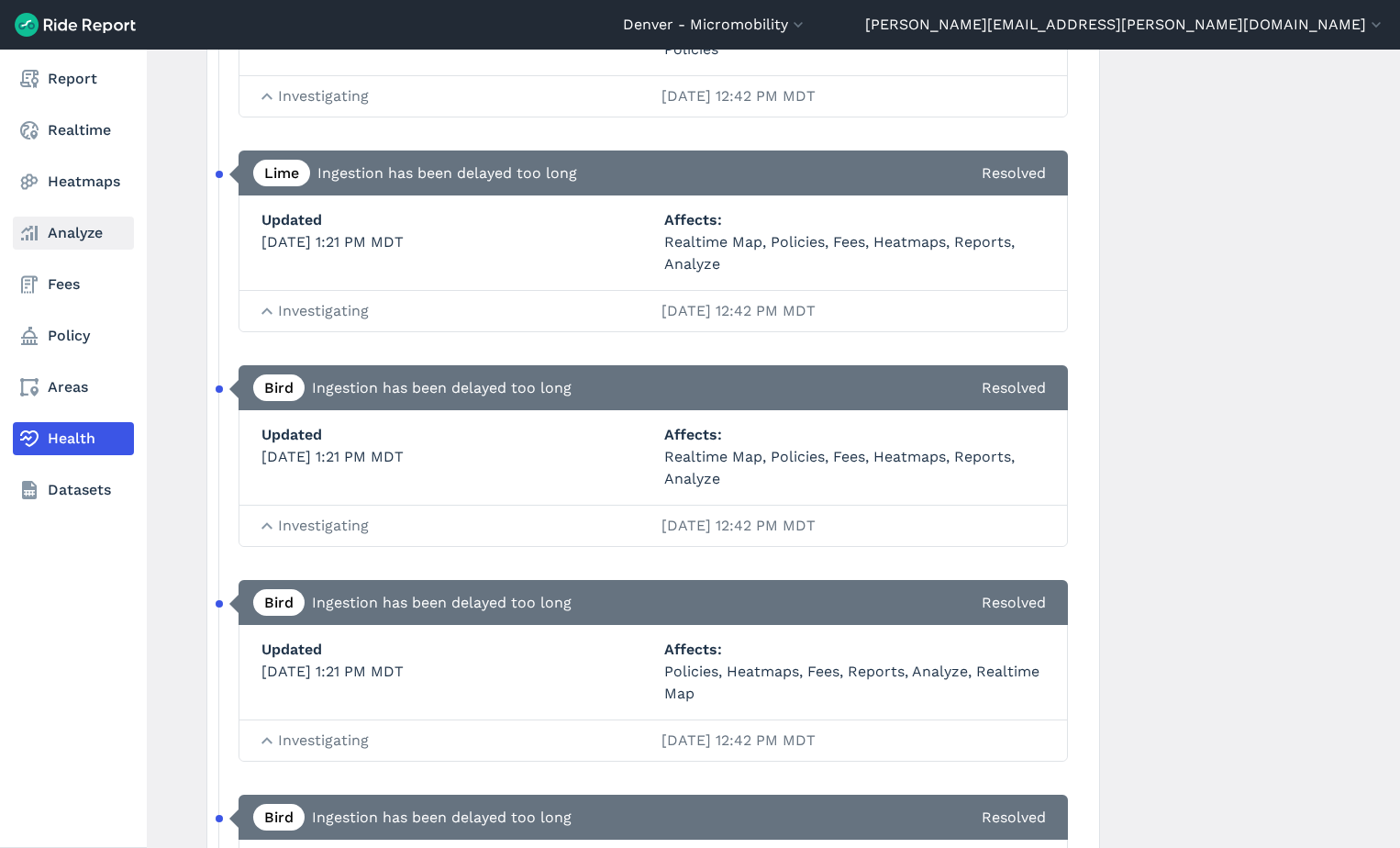
click at [43, 224] on link "Analyze" at bounding box center [74, 233] width 121 height 33
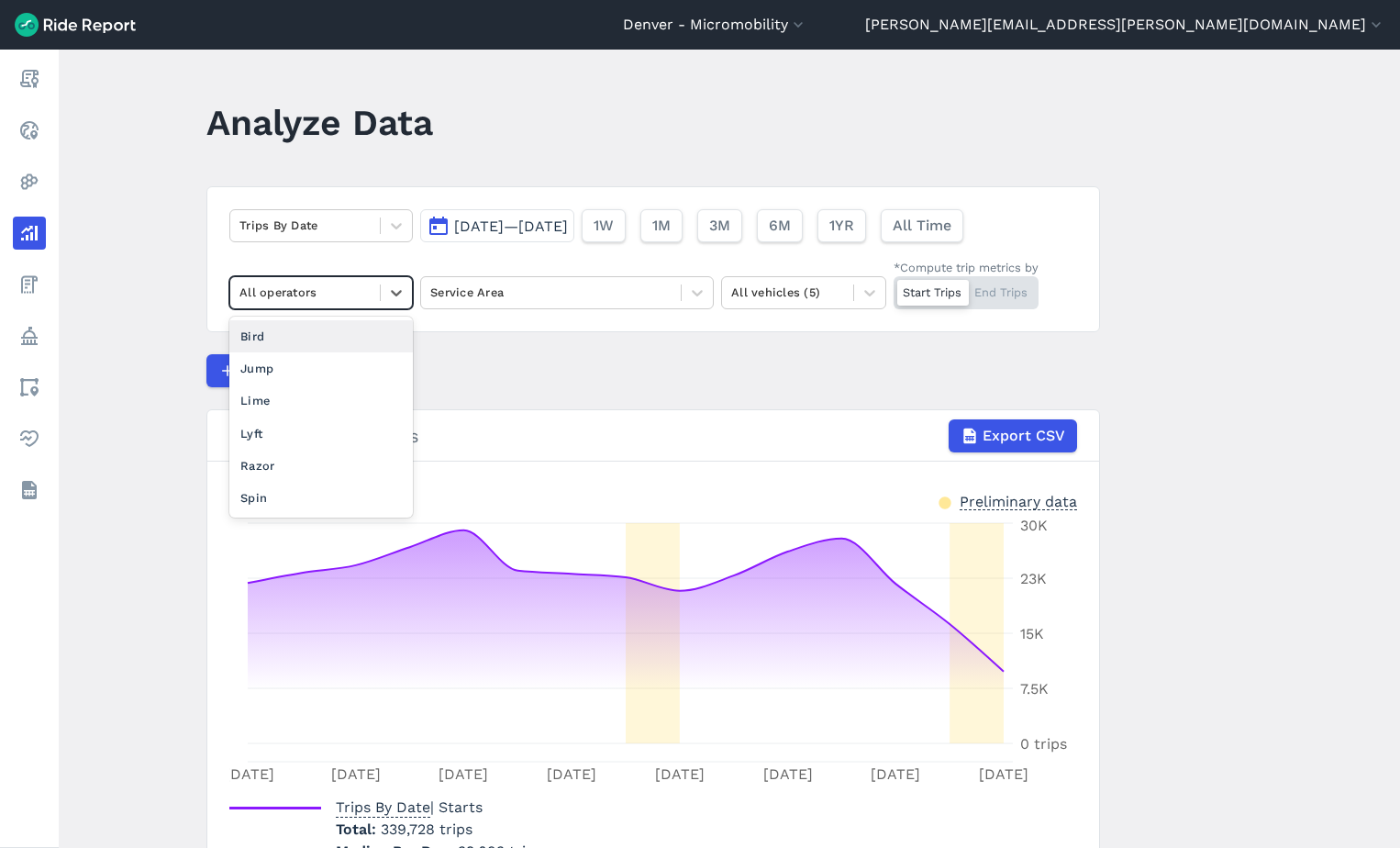
click at [328, 305] on div "All operators" at bounding box center [305, 292] width 150 height 28
click at [313, 329] on div "Bird" at bounding box center [321, 337] width 184 height 32
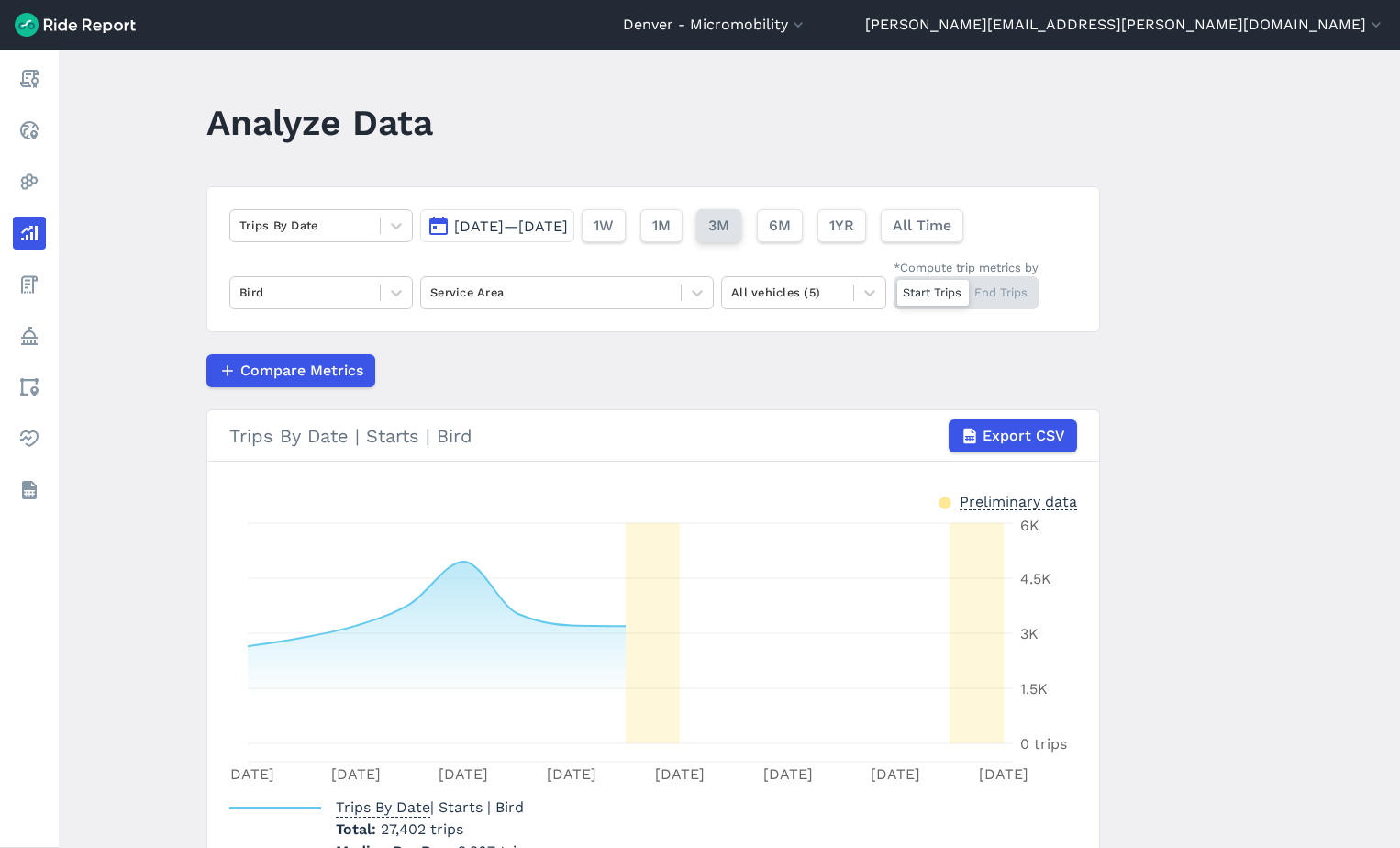
click at [730, 227] on span "3M" at bounding box center [718, 225] width 21 height 22
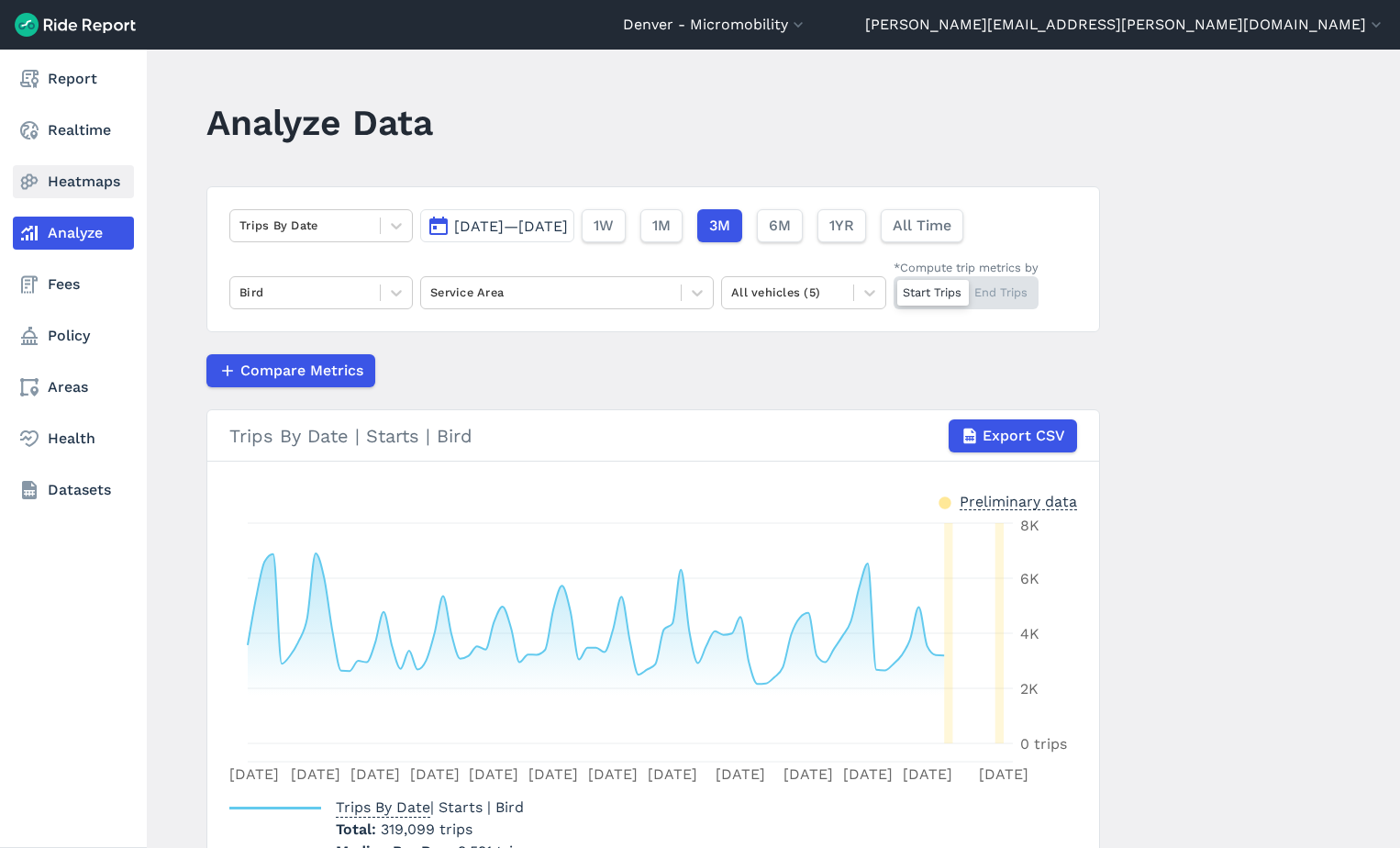
click at [54, 187] on link "Heatmaps" at bounding box center [74, 181] width 121 height 33
